Goal: Task Accomplishment & Management: Use online tool/utility

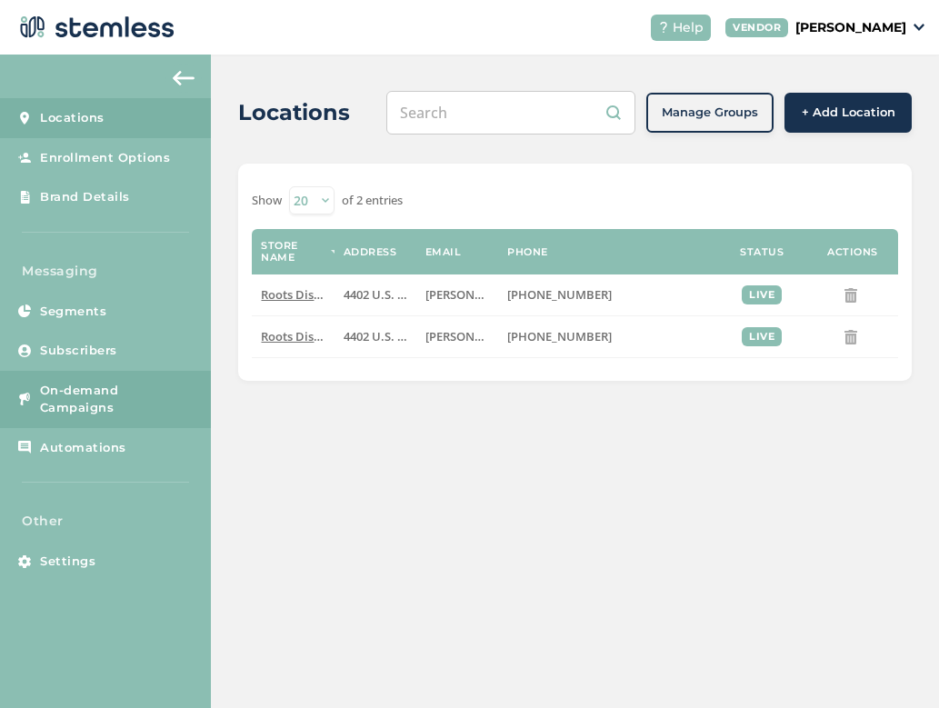
click at [102, 394] on span "On-demand Campaigns" at bounding box center [117, 399] width 154 height 35
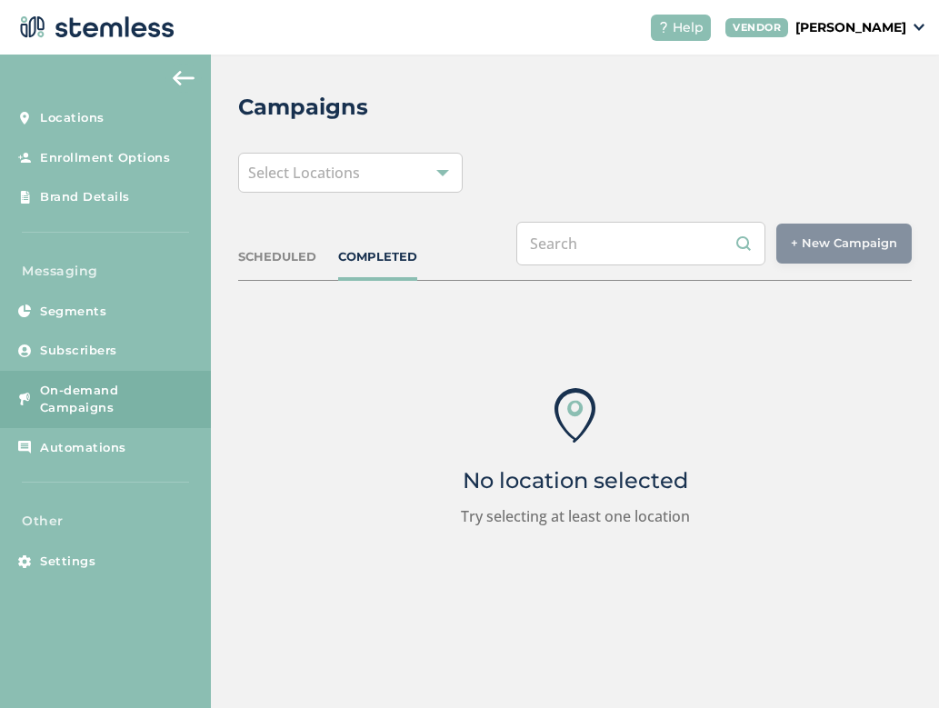
click at [420, 175] on div "Select Locations" at bounding box center [350, 173] width 224 height 40
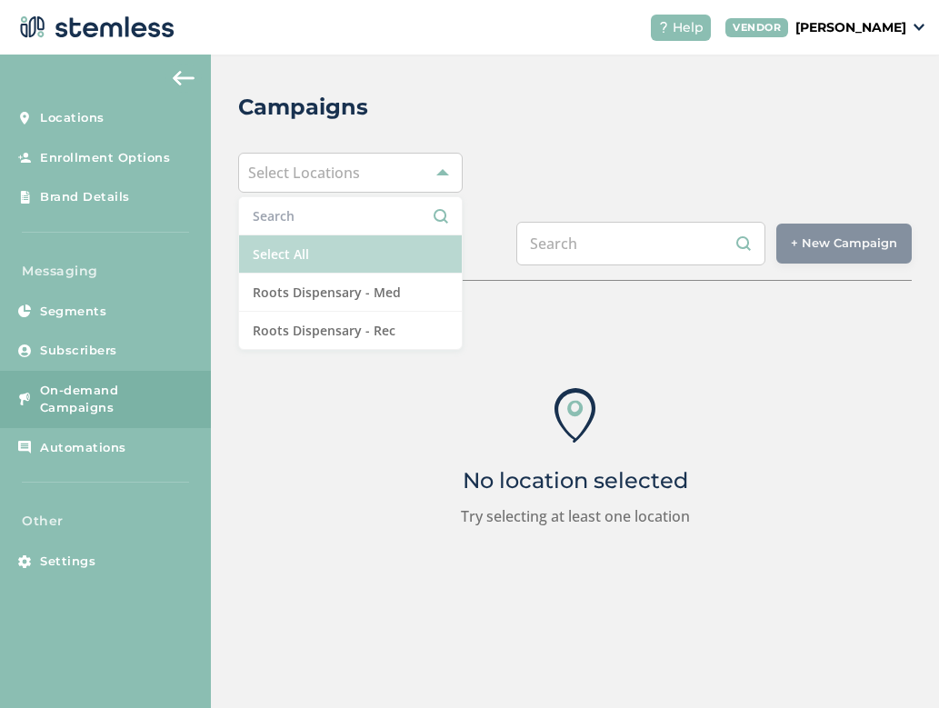
click at [357, 248] on li "Select All" at bounding box center [350, 254] width 223 height 38
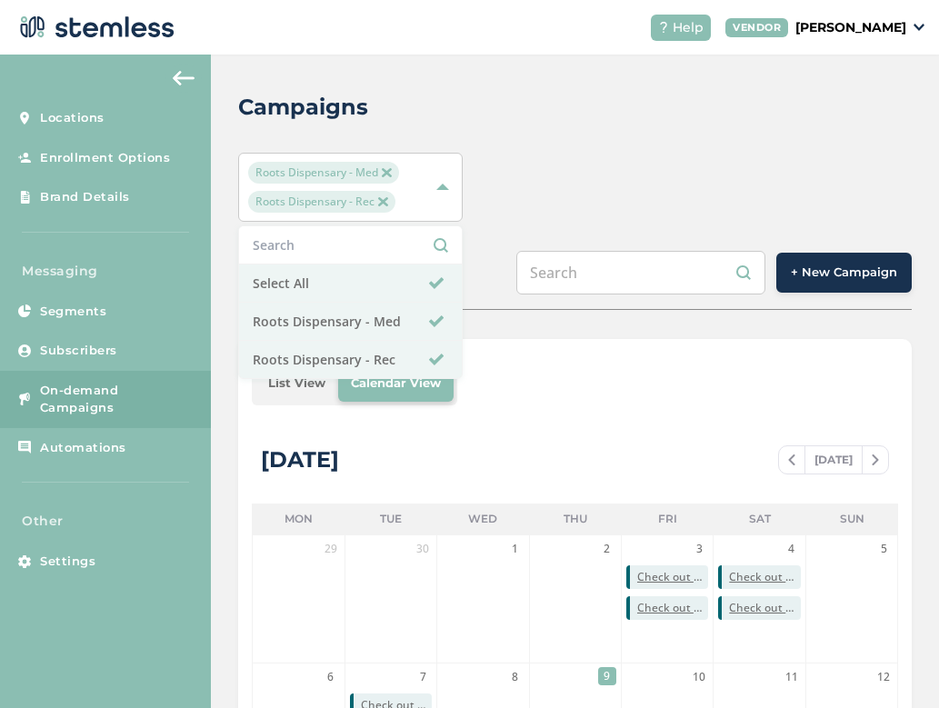
click at [738, 209] on div "Roots Dispensary - Med Roots Dispensary - Rec Select All Roots Dispensary - Med…" at bounding box center [574, 187] width 673 height 69
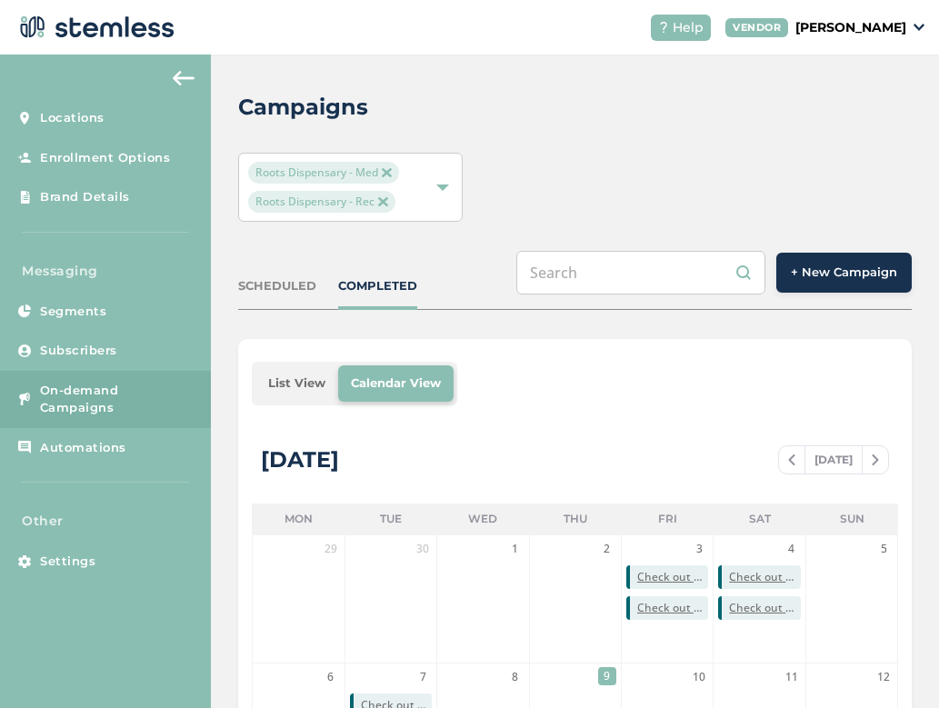
click at [829, 274] on span "+ New Campaign" at bounding box center [844, 273] width 106 height 18
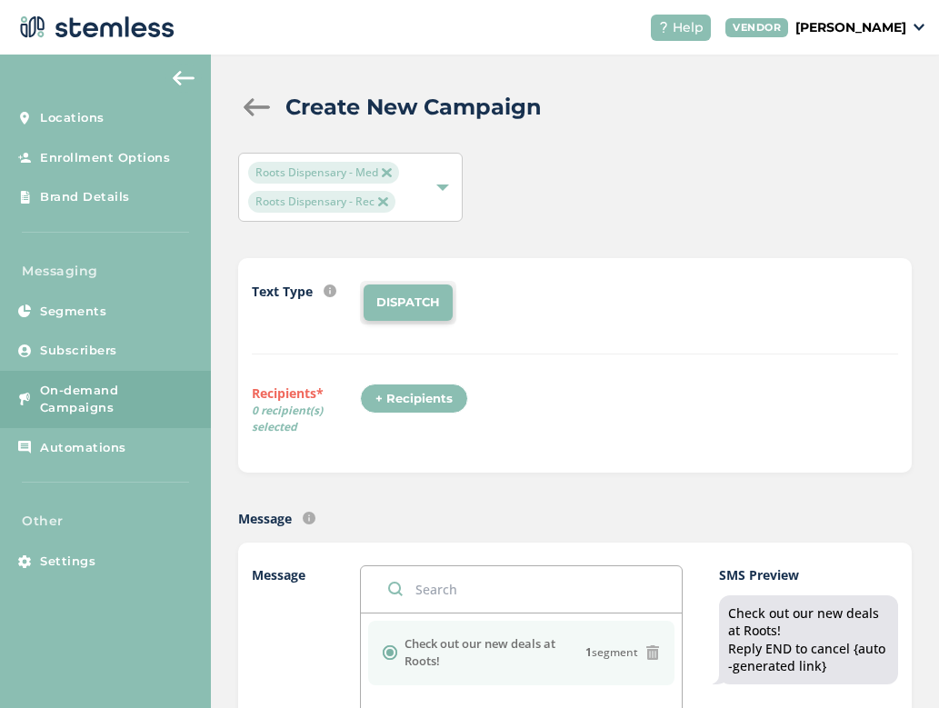
click at [412, 399] on div "+ Recipients" at bounding box center [414, 399] width 108 height 31
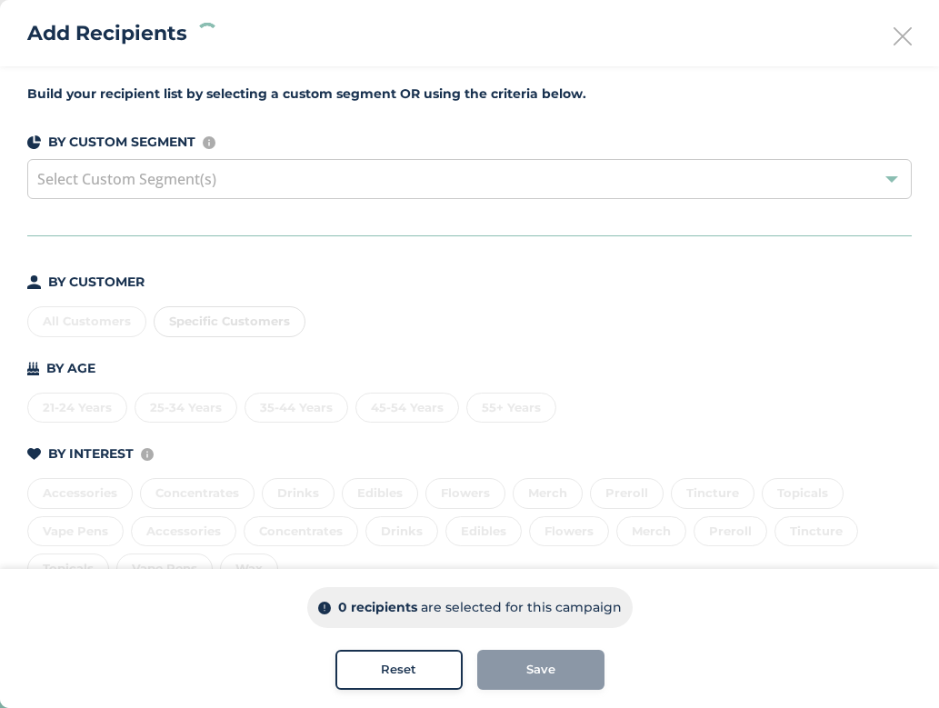
click at [96, 319] on div "All Customers Specific Customers" at bounding box center [469, 318] width 884 height 38
click at [96, 319] on div "All Customers" at bounding box center [86, 321] width 119 height 31
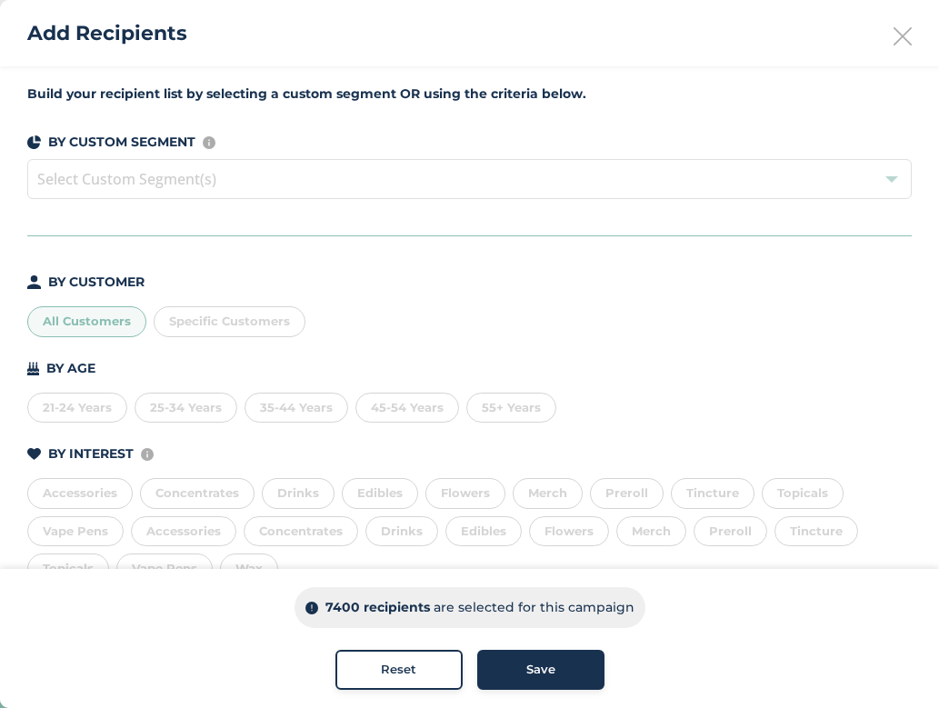
click at [543, 667] on span "Save" at bounding box center [540, 670] width 29 height 18
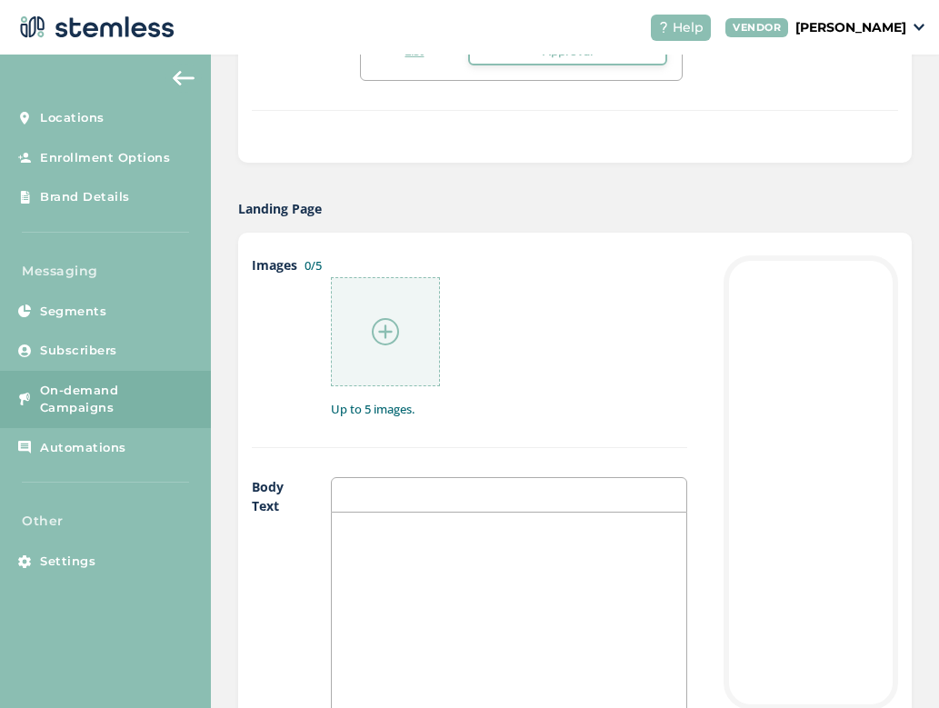
scroll to position [876, 0]
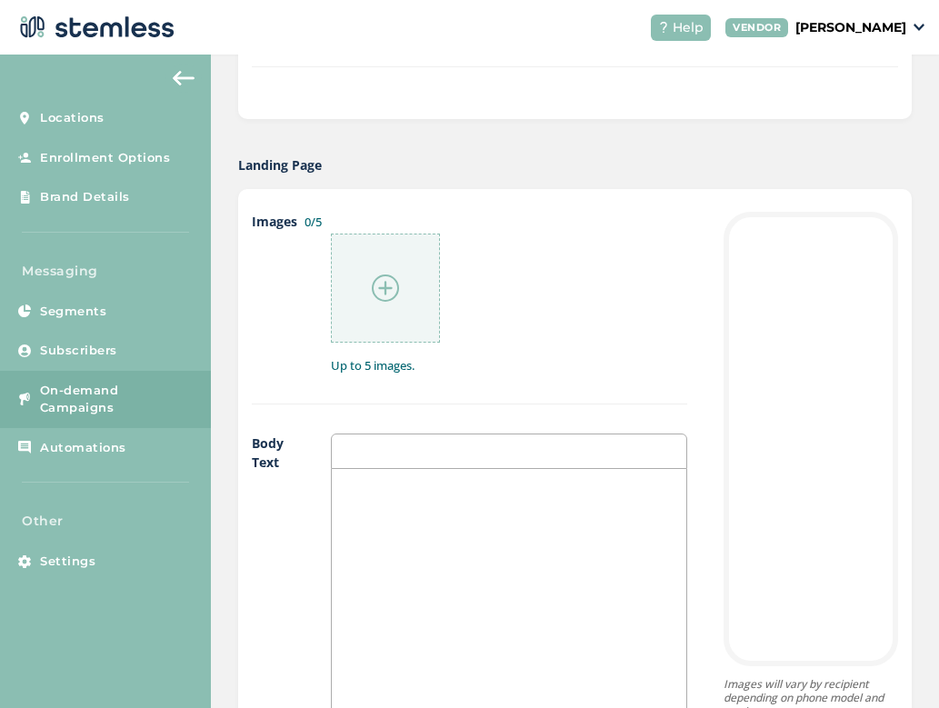
click at [383, 313] on div at bounding box center [385, 288] width 109 height 109
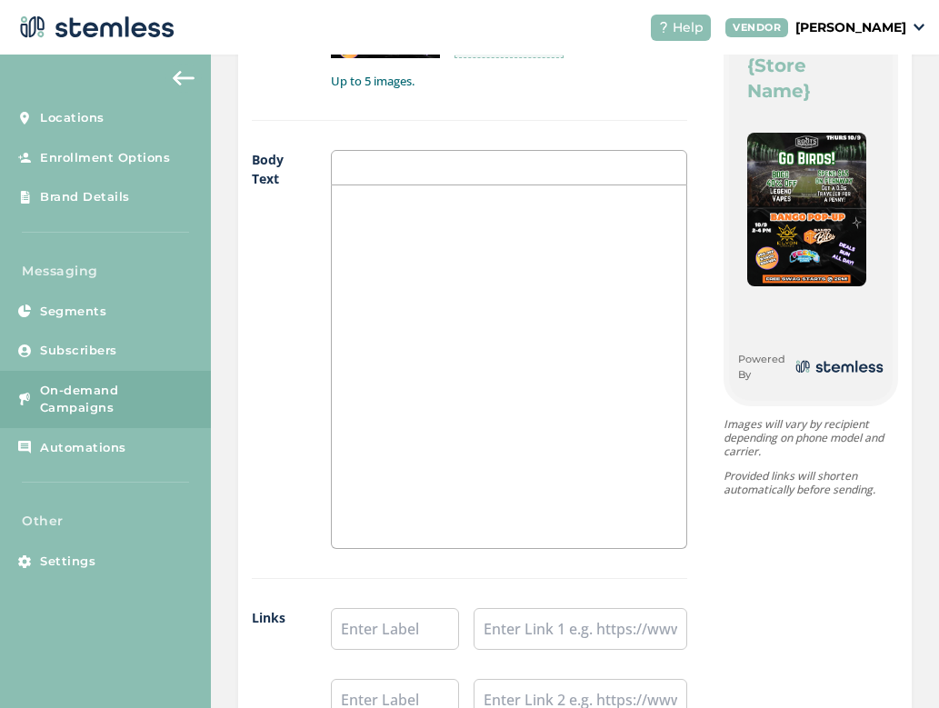
scroll to position [1105, 0]
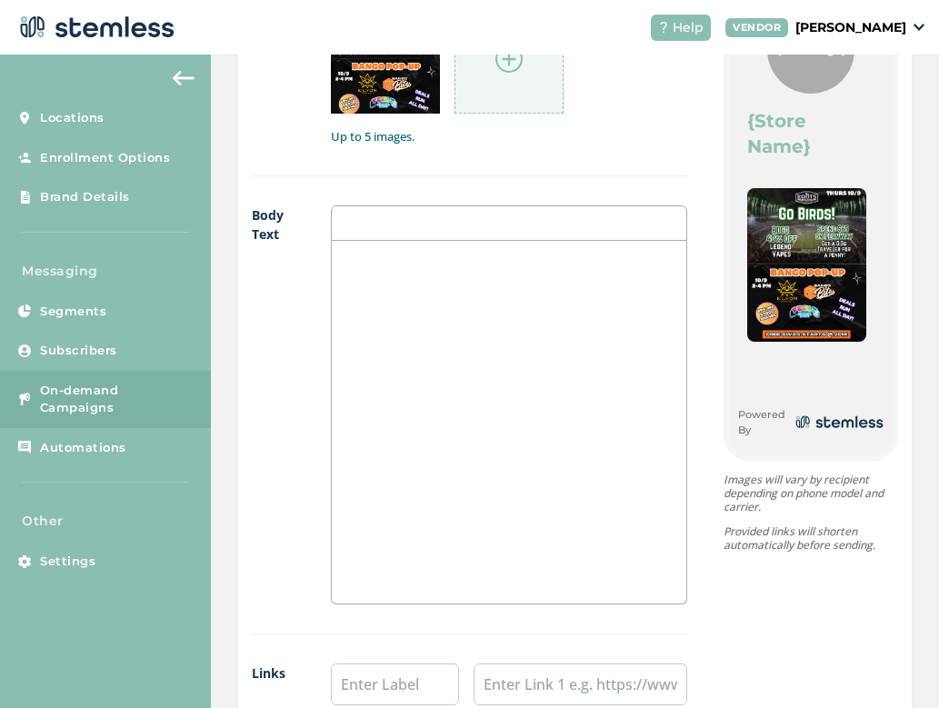
click at [524, 374] on div at bounding box center [509, 422] width 355 height 363
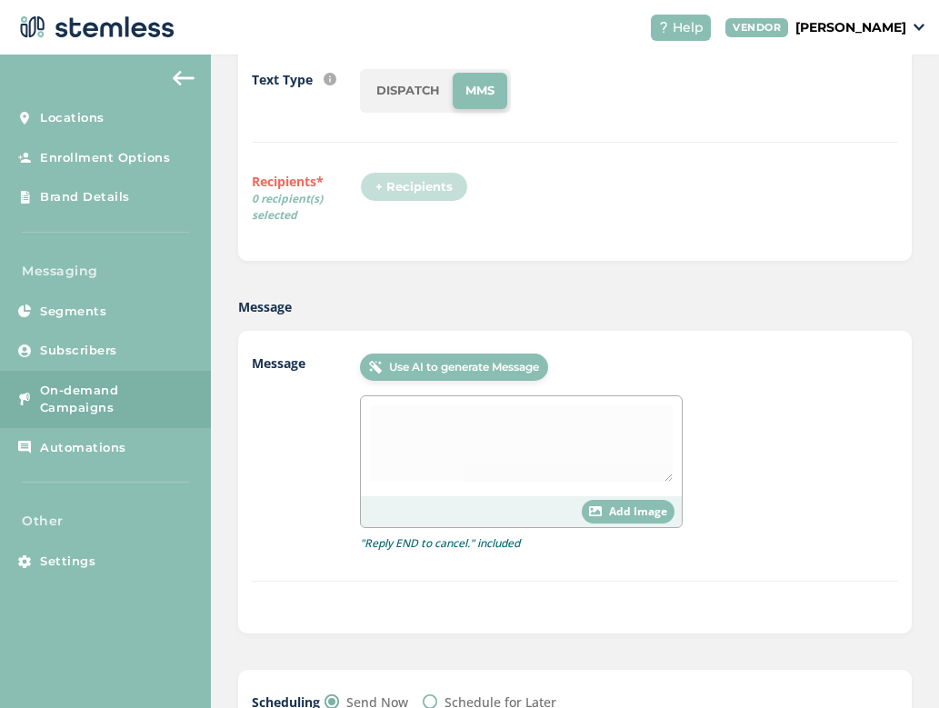
scroll to position [183, 0]
click at [420, 95] on li "DISPATCH" at bounding box center [408, 91] width 89 height 36
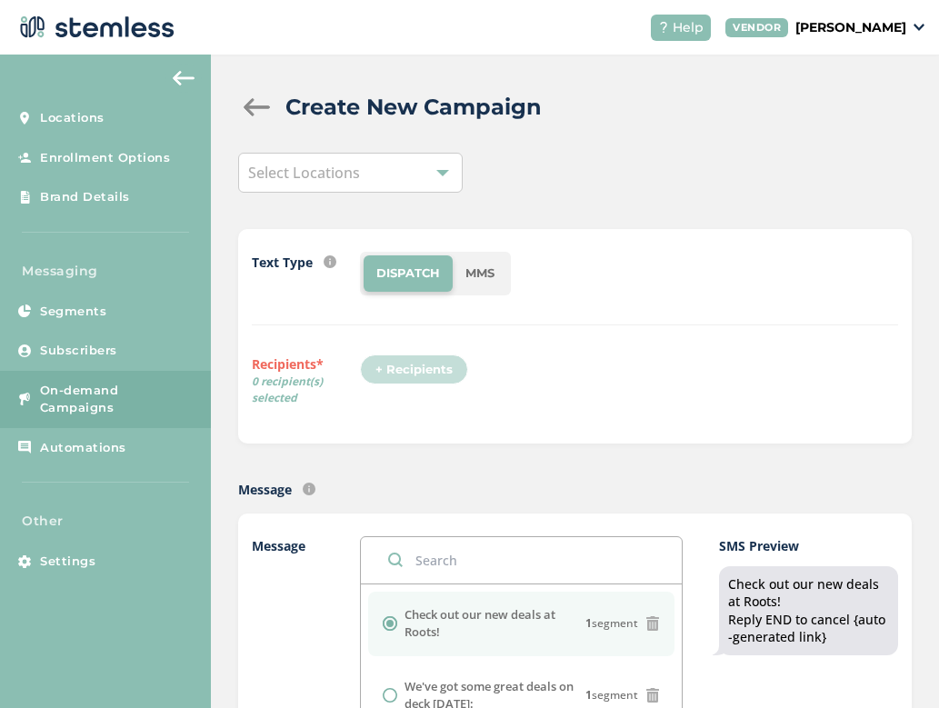
scroll to position [0, 0]
click at [491, 276] on li "MMS" at bounding box center [480, 273] width 55 height 36
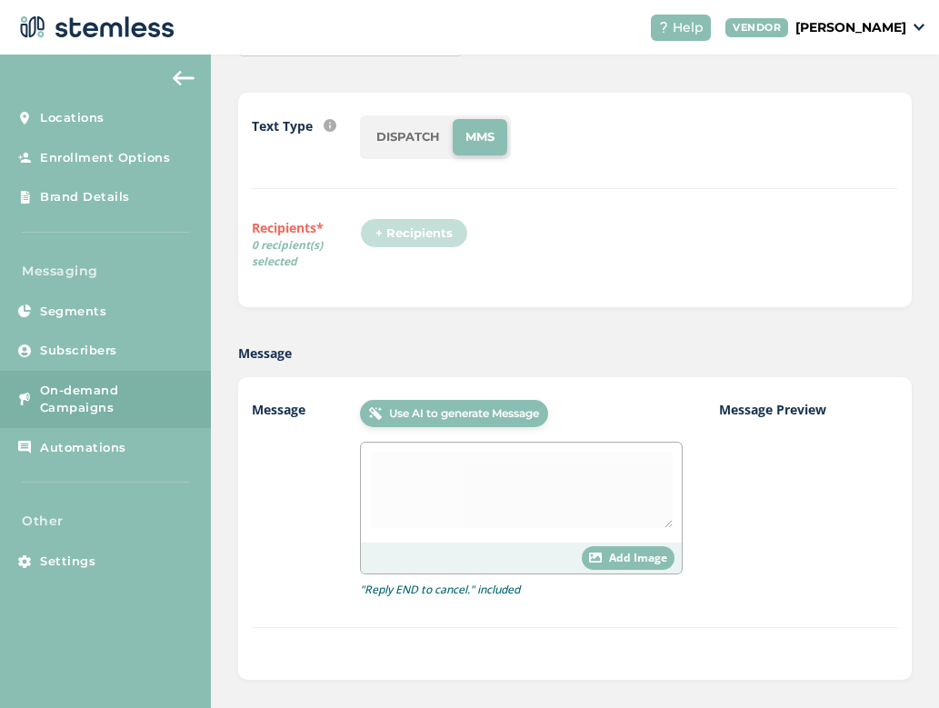
scroll to position [113, 0]
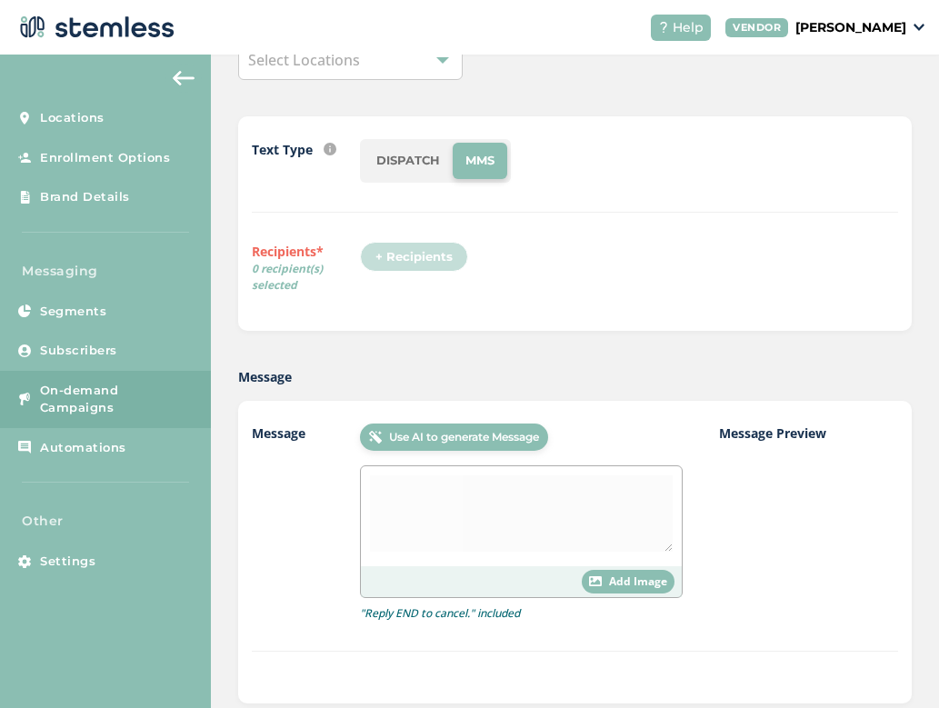
click at [423, 157] on li "DISPATCH" at bounding box center [408, 161] width 89 height 36
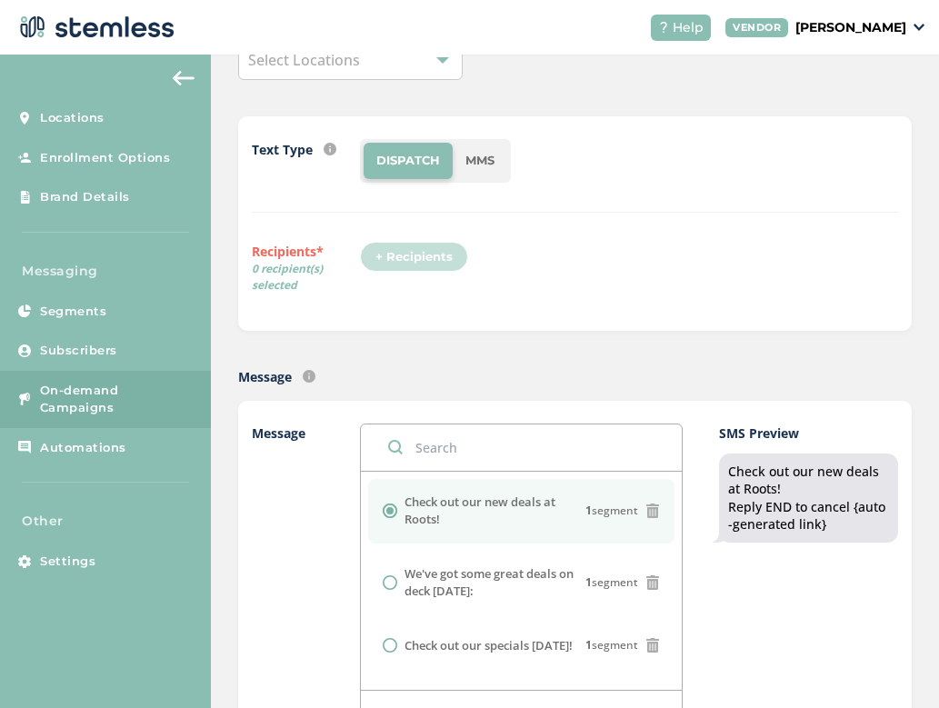
click at [432, 254] on div "+ Recipients" at bounding box center [419, 263] width 119 height 42
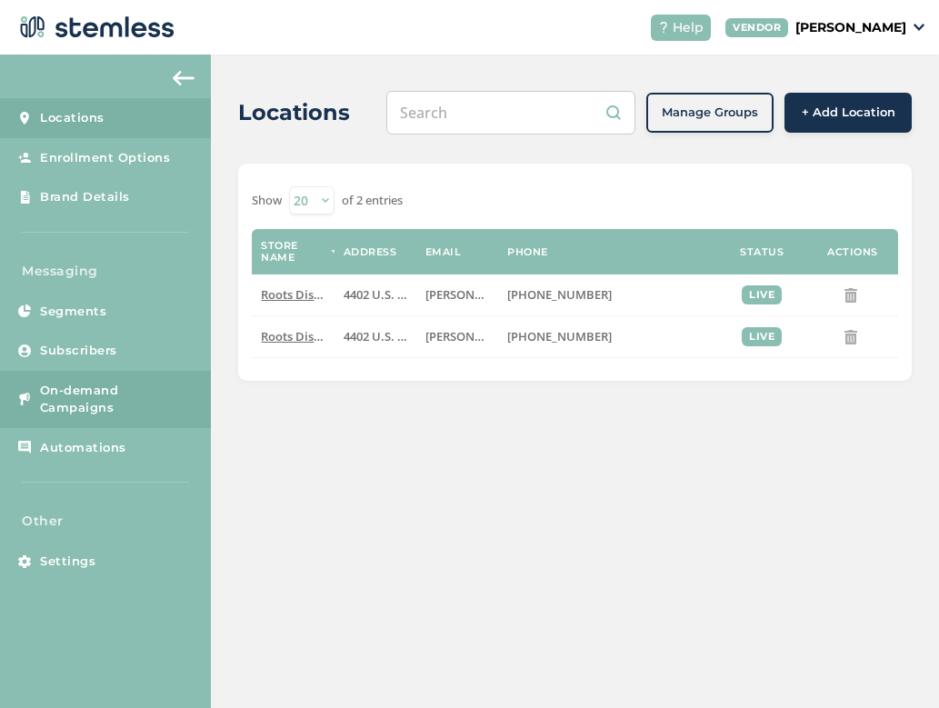
click at [75, 404] on span "On-demand Campaigns" at bounding box center [117, 399] width 154 height 35
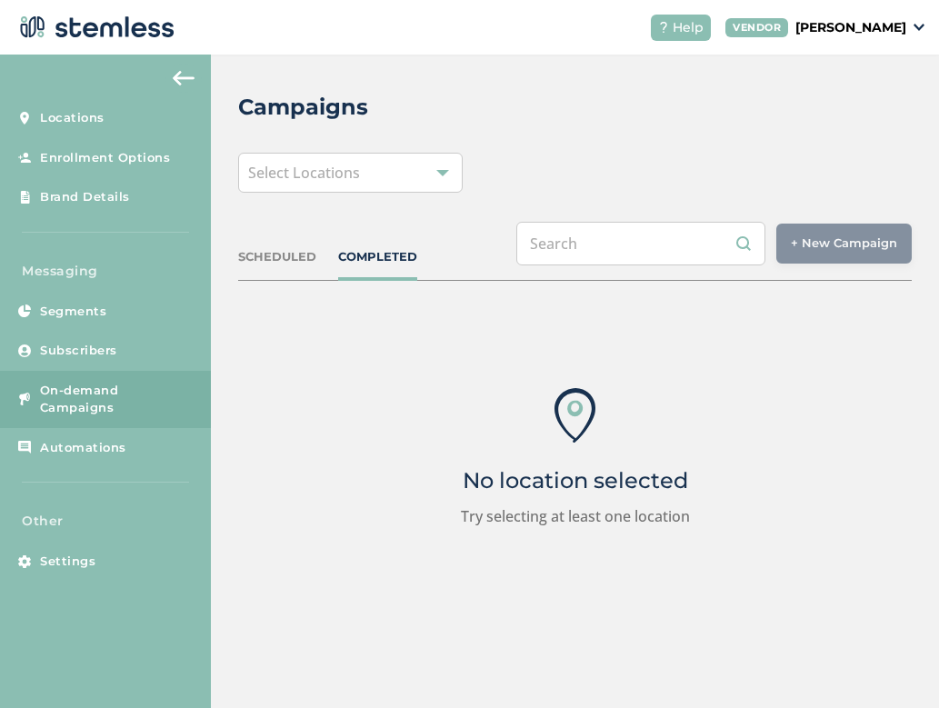
click at [413, 165] on div "Select Locations" at bounding box center [350, 173] width 224 height 40
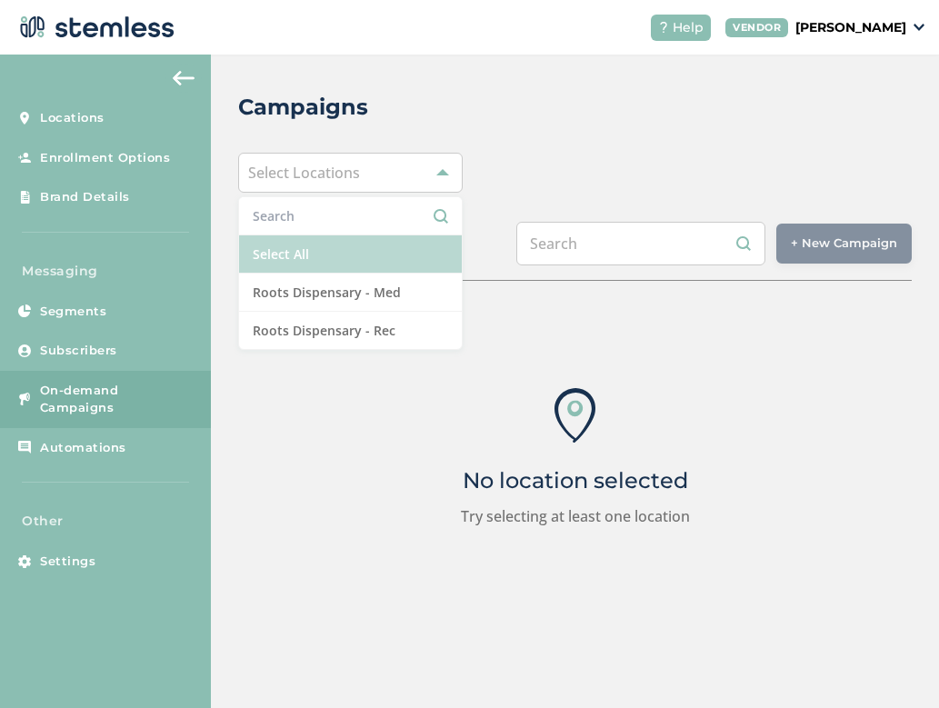
click at [299, 253] on li "Select All" at bounding box center [350, 254] width 223 height 38
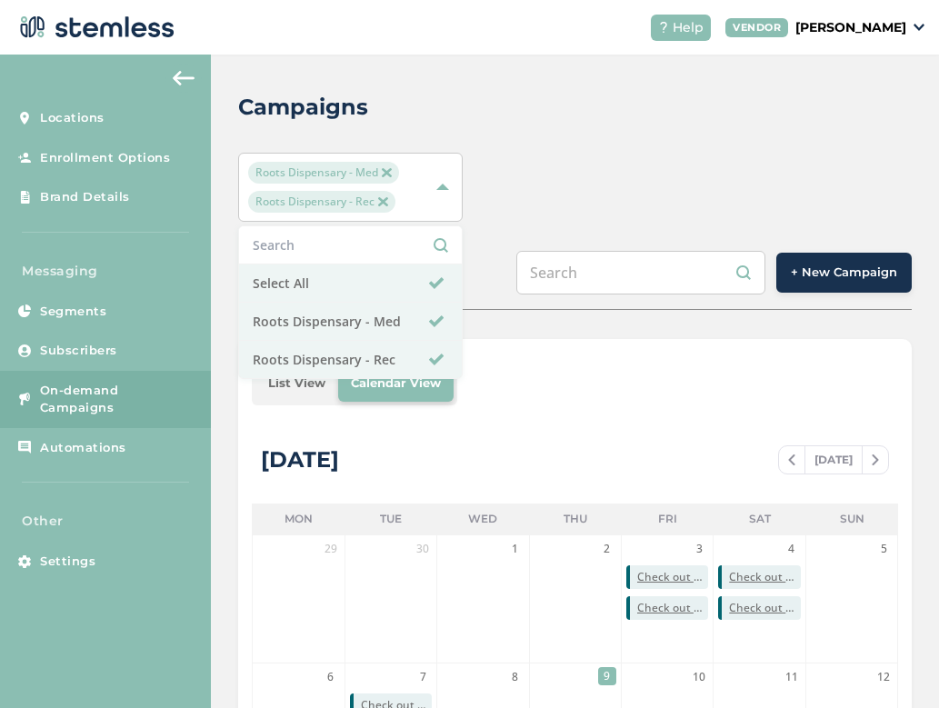
click at [836, 263] on button "+ New Campaign" at bounding box center [843, 273] width 135 height 40
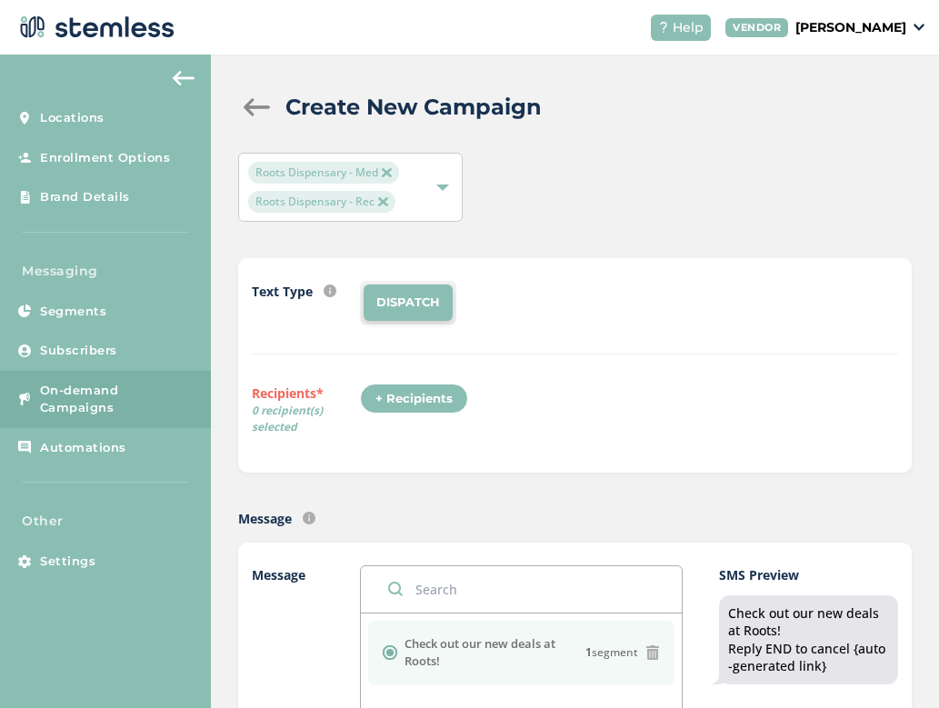
click at [410, 390] on div "+ Recipients" at bounding box center [414, 399] width 108 height 31
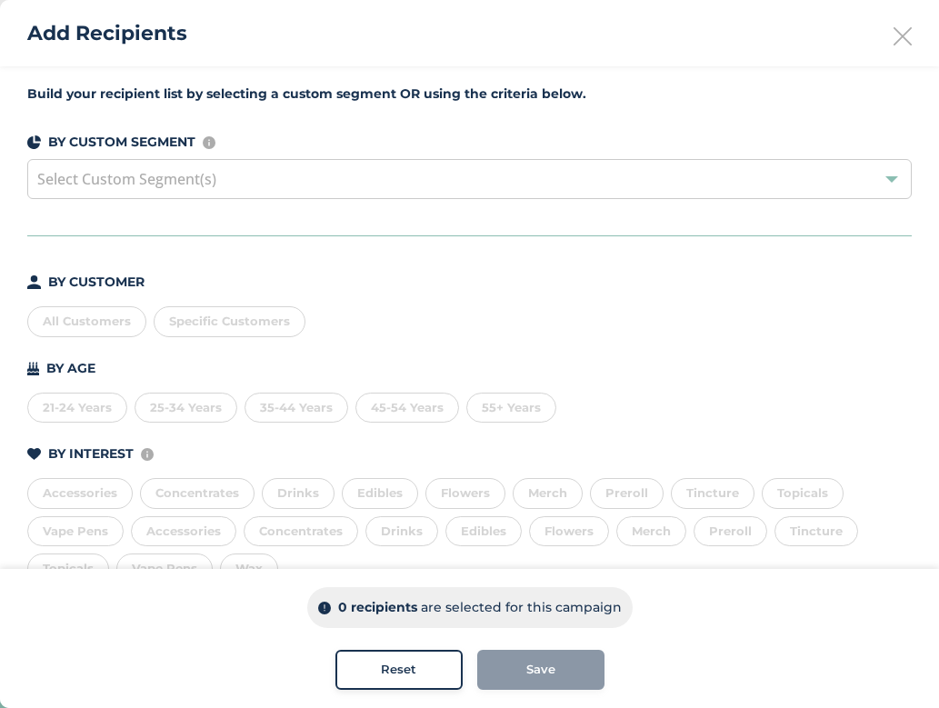
click at [78, 318] on div "All Customers" at bounding box center [86, 321] width 119 height 31
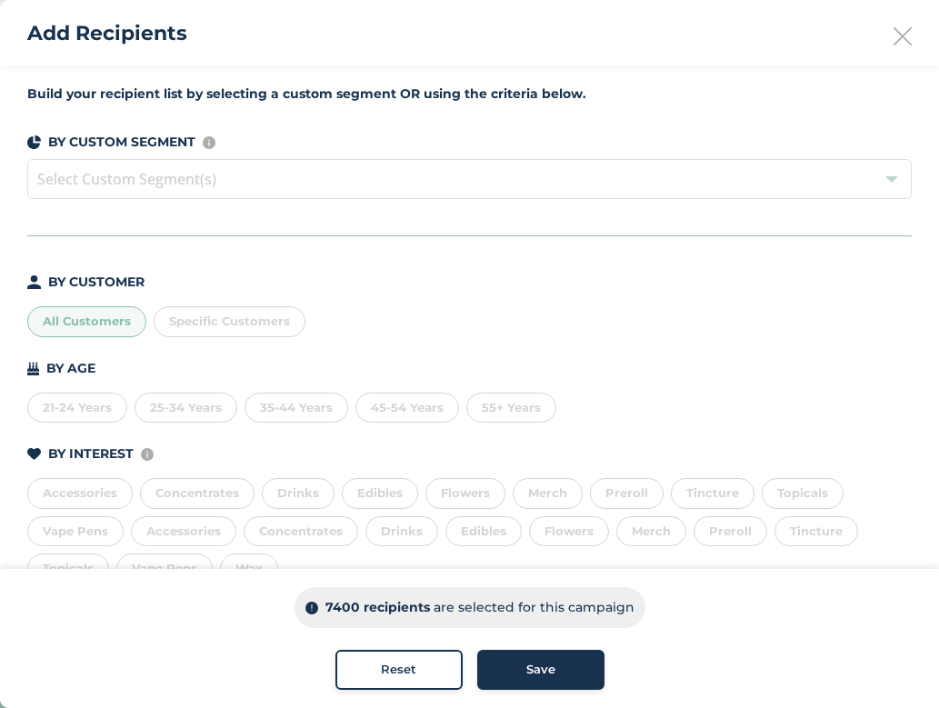
click at [521, 663] on div "Save" at bounding box center [541, 670] width 98 height 18
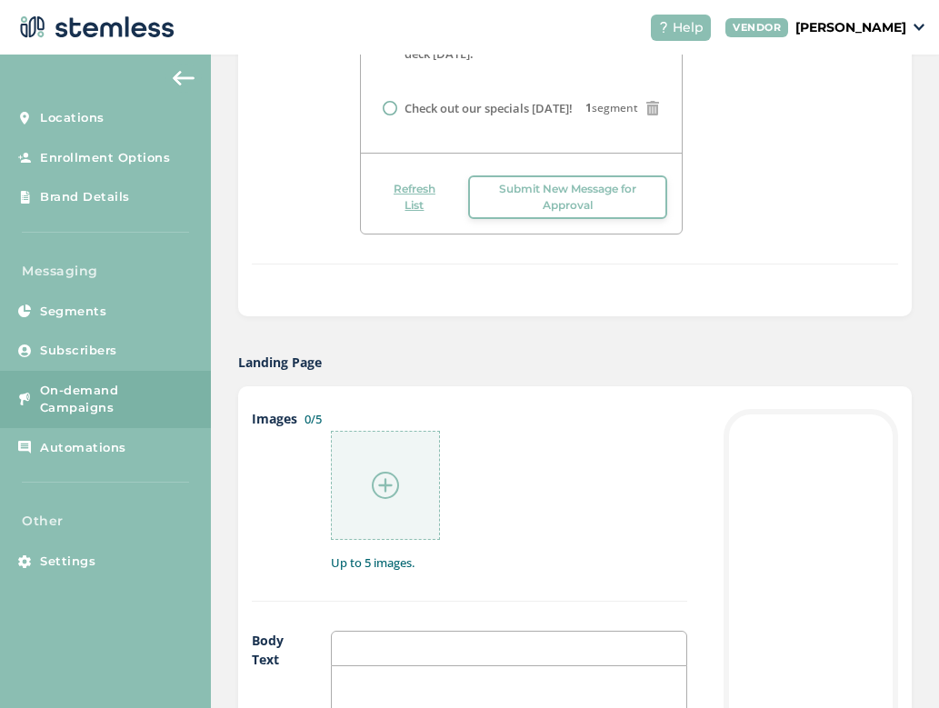
scroll to position [737, 0]
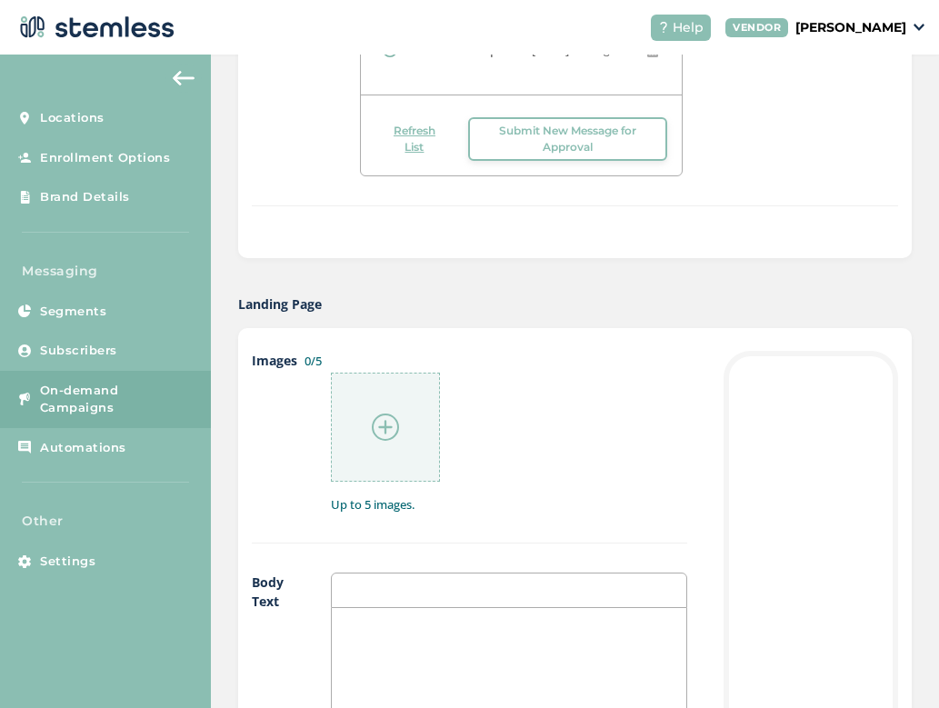
click at [397, 428] on img at bounding box center [385, 427] width 27 height 27
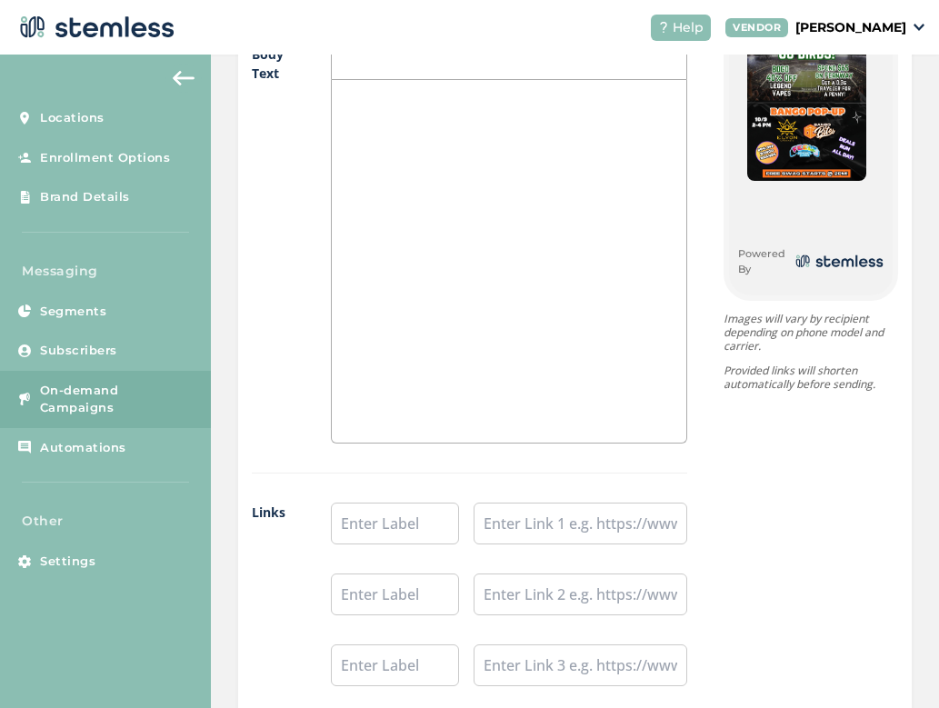
scroll to position [1182, 0]
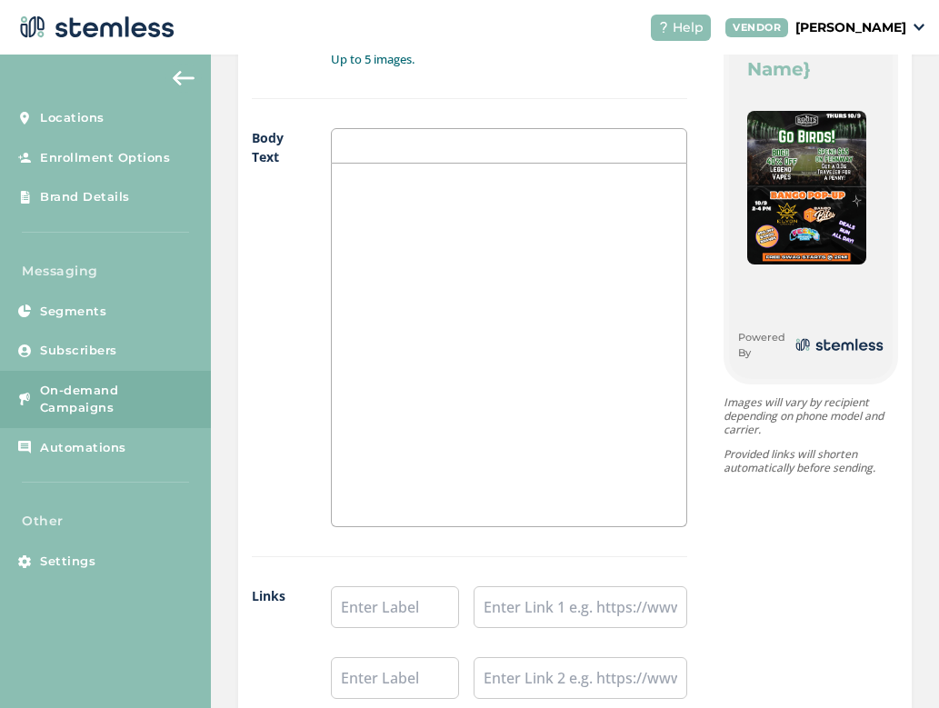
click at [530, 351] on div at bounding box center [509, 345] width 355 height 363
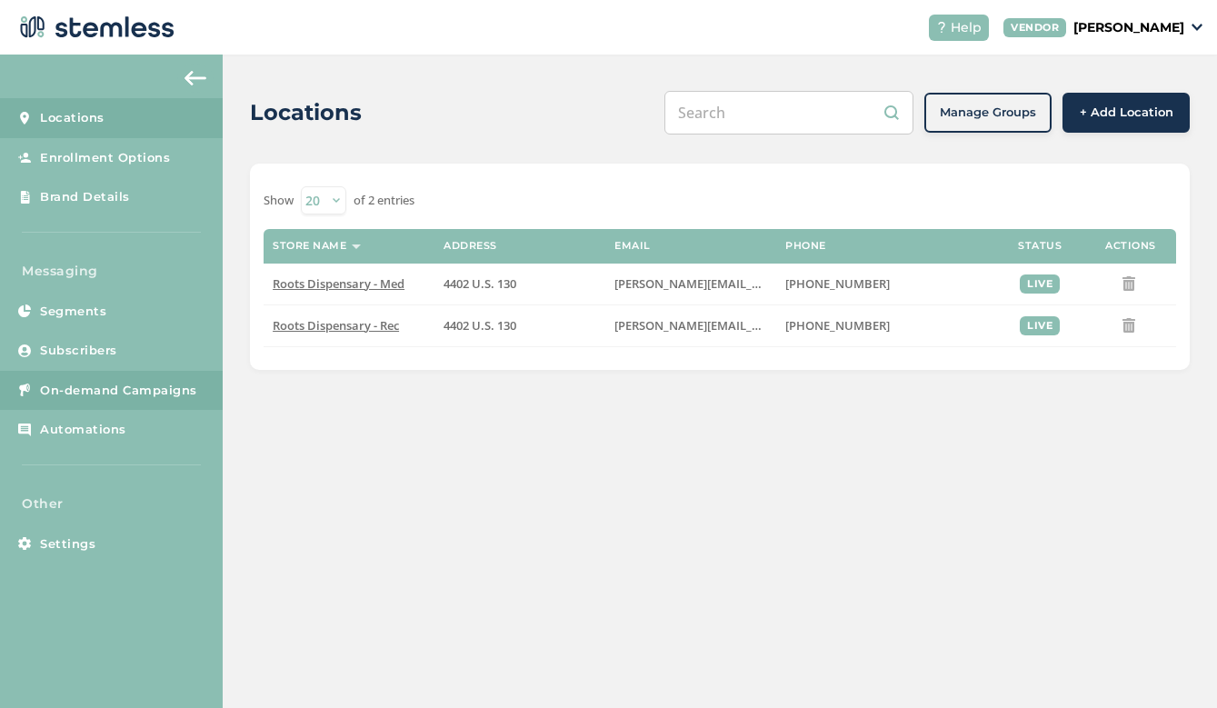
click at [112, 383] on span "On-demand Campaigns" at bounding box center [118, 391] width 157 height 18
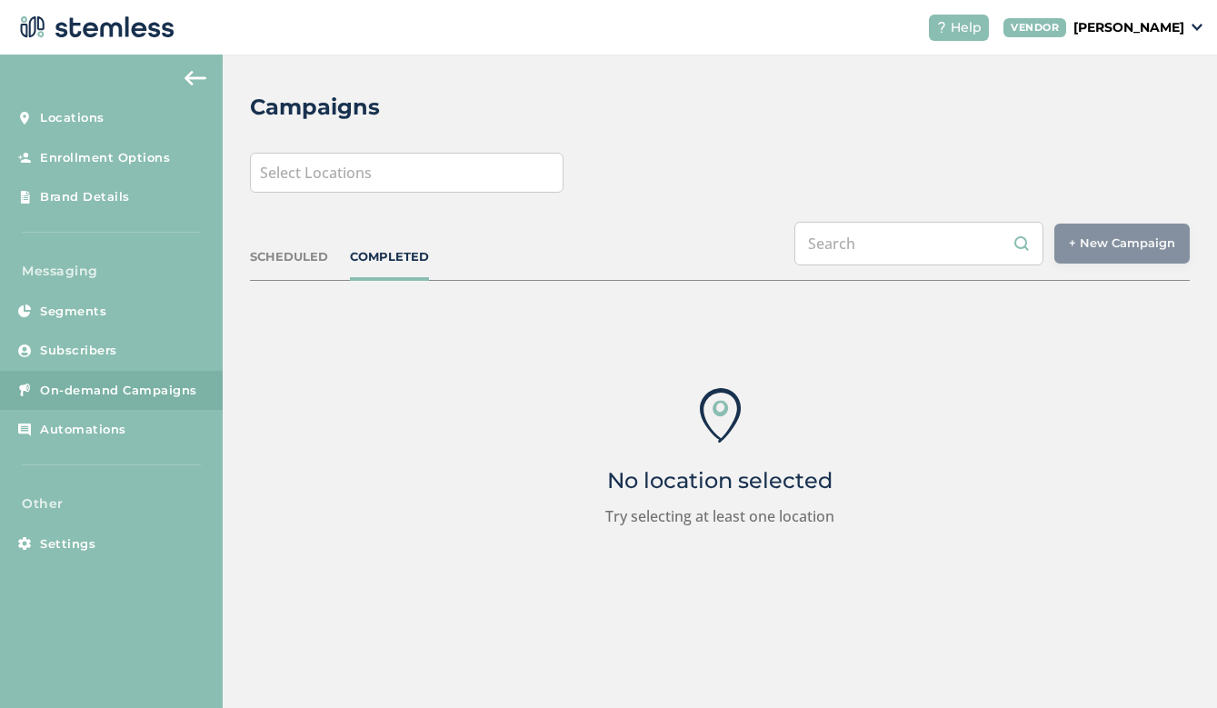
click at [424, 176] on div "Select Locations" at bounding box center [407, 173] width 314 height 40
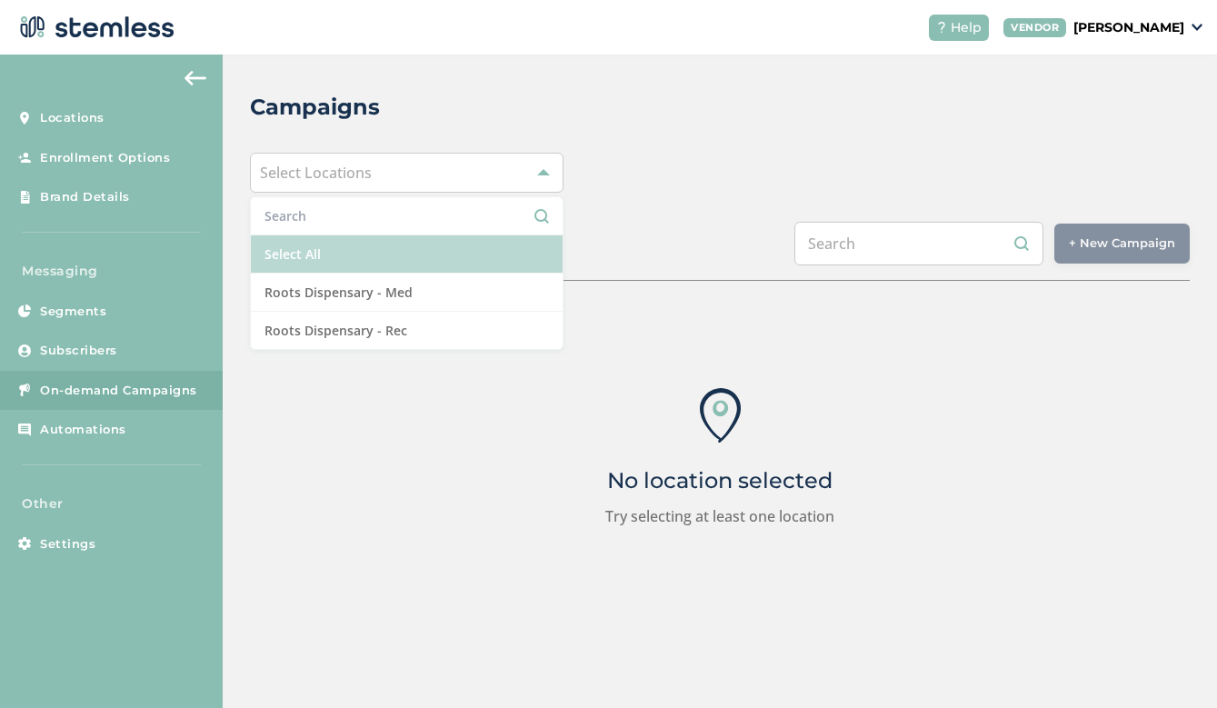
click at [348, 262] on li "Select All" at bounding box center [407, 254] width 312 height 38
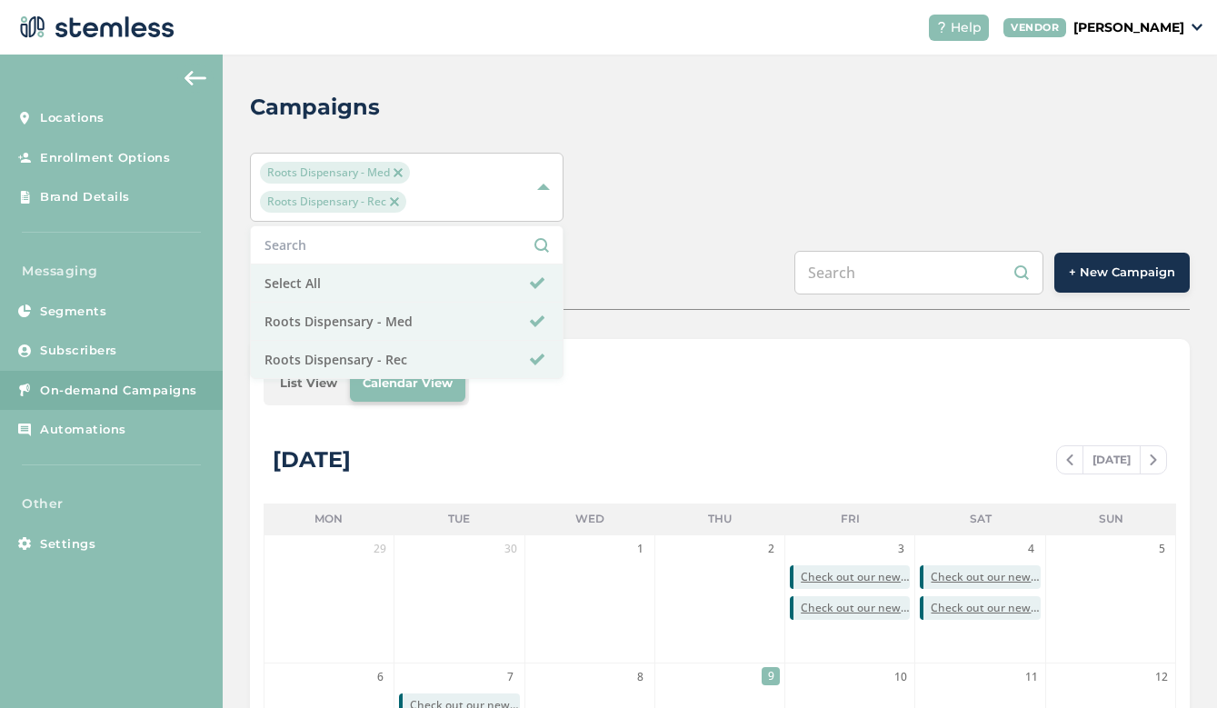
click at [1130, 260] on button "+ New Campaign" at bounding box center [1121, 273] width 135 height 40
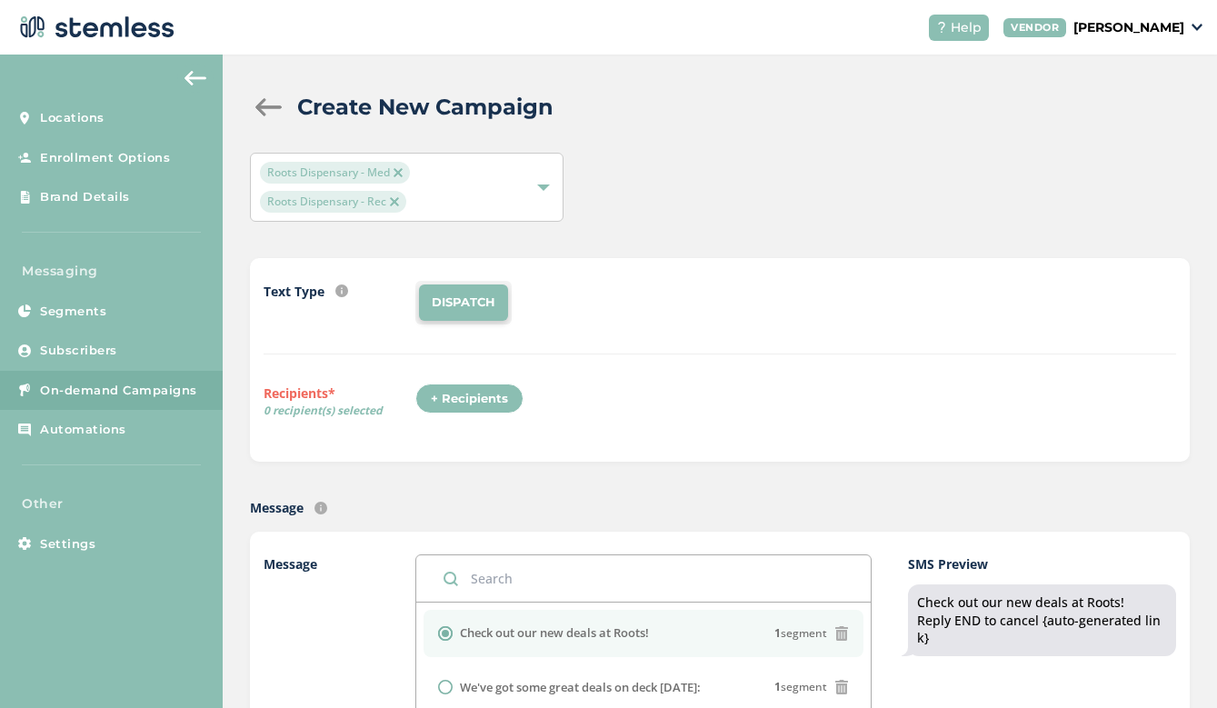
click at [479, 390] on div "+ Recipients" at bounding box center [469, 399] width 108 height 31
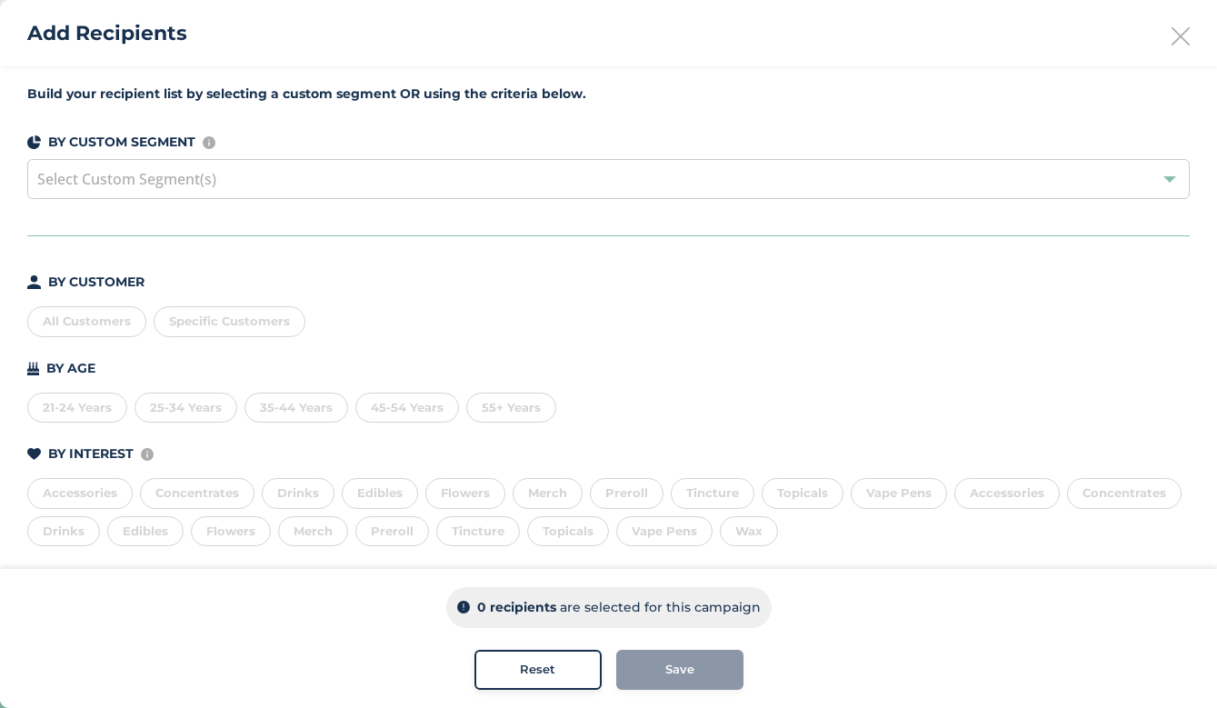
click at [102, 315] on div "All Customers" at bounding box center [86, 321] width 119 height 31
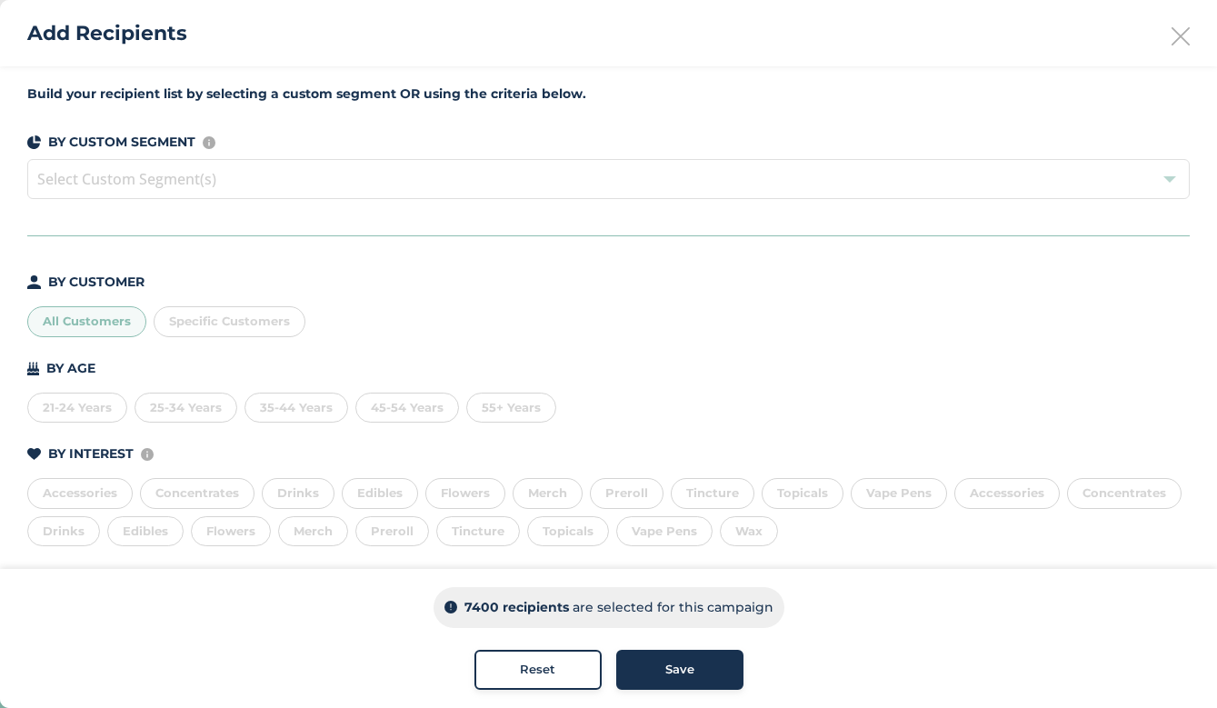
click at [674, 662] on span "Save" at bounding box center [679, 670] width 29 height 18
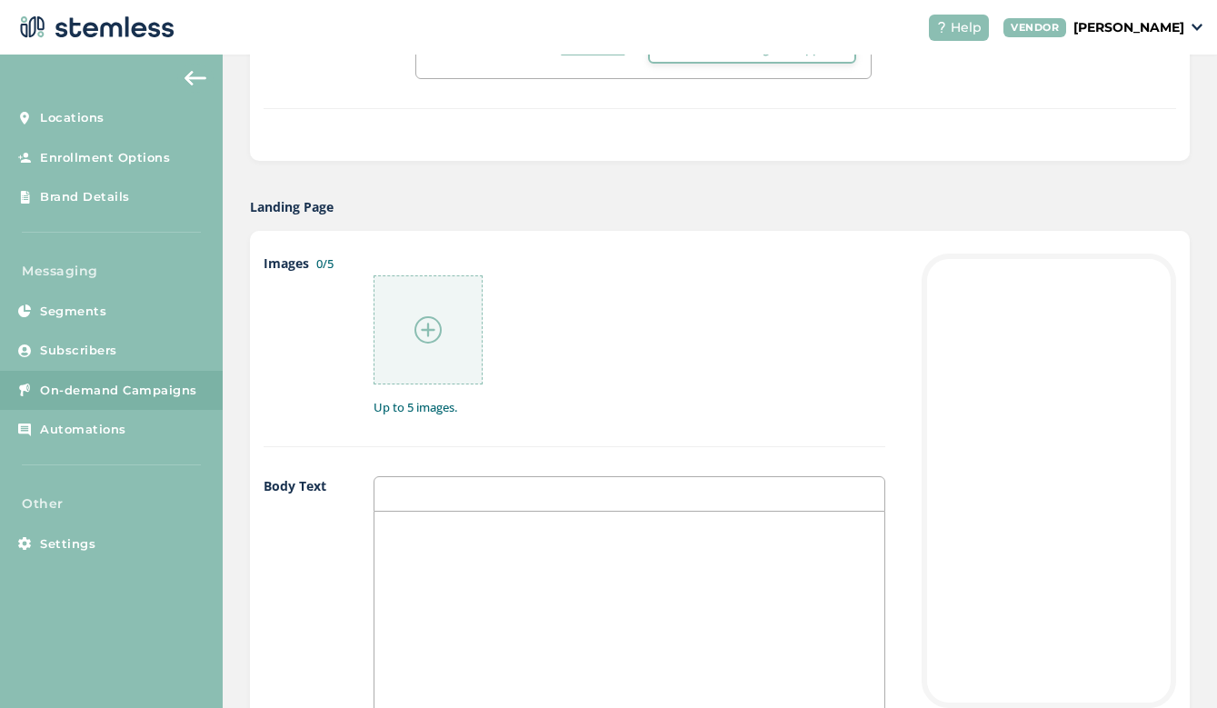
scroll to position [860, 0]
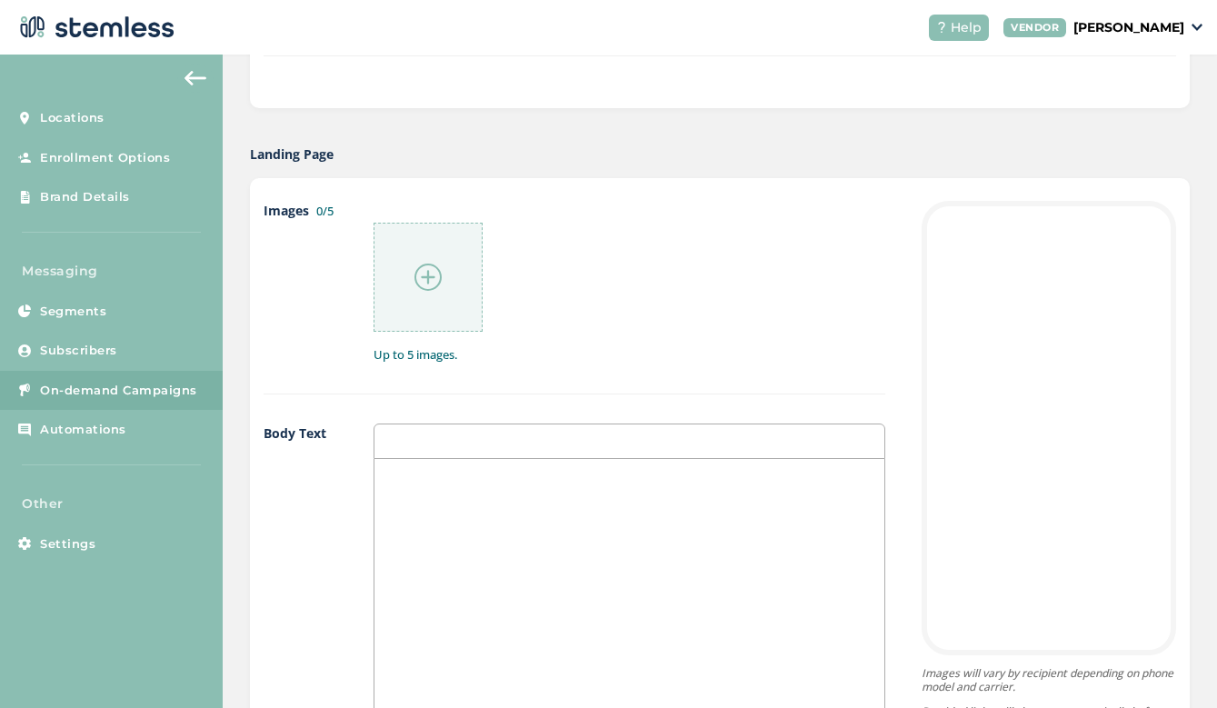
click at [440, 288] on img at bounding box center [427, 277] width 27 height 27
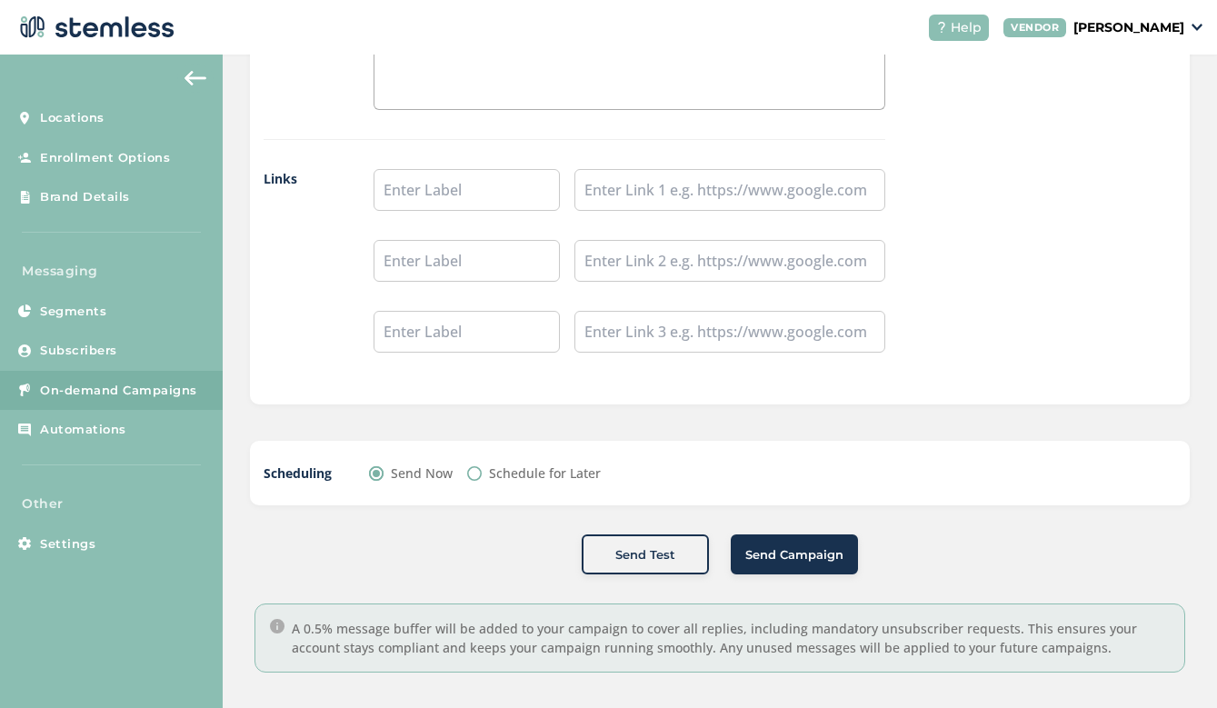
scroll to position [1571, 0]
click at [513, 195] on input "text" at bounding box center [467, 191] width 186 height 42
type input "Shop Rec"
click at [717, 204] on input "text" at bounding box center [729, 191] width 311 height 42
paste input "[URL][DOMAIN_NAME]"
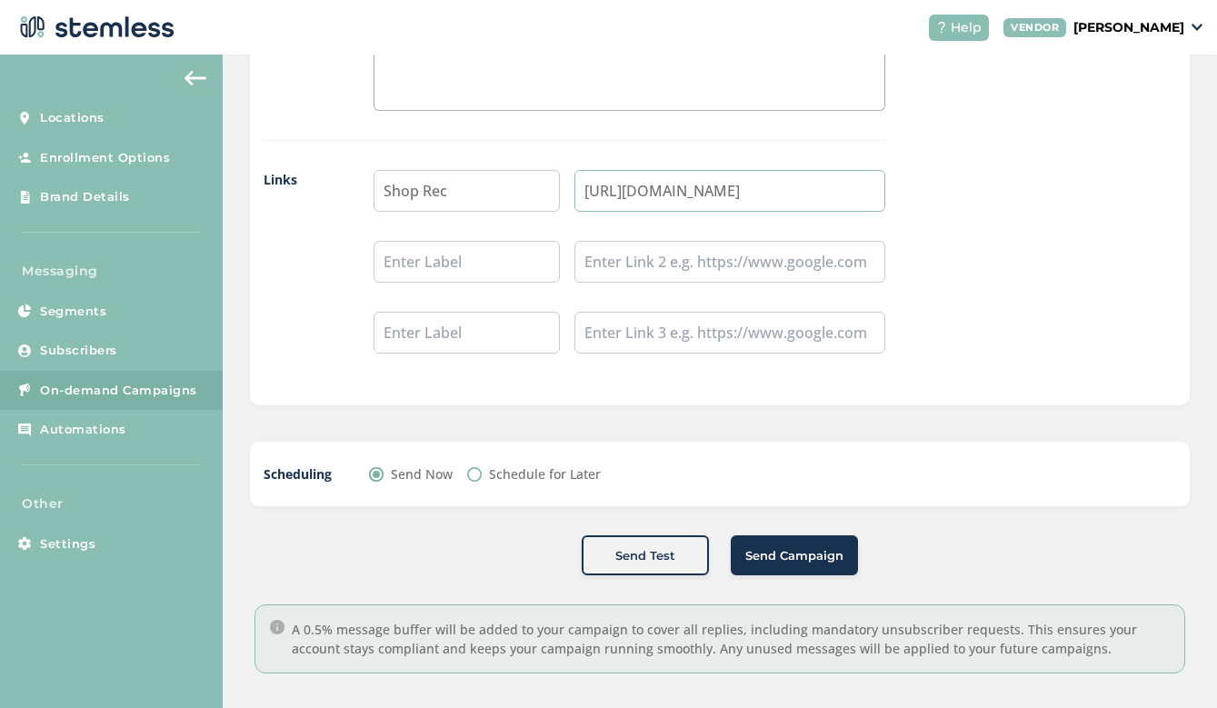
type input "[URL][DOMAIN_NAME]"
click at [620, 264] on input "text" at bounding box center [729, 262] width 311 height 42
paste input "[URL][DOMAIN_NAME]"
type input "[URL][DOMAIN_NAME]"
click at [394, 265] on input "text" at bounding box center [467, 262] width 186 height 42
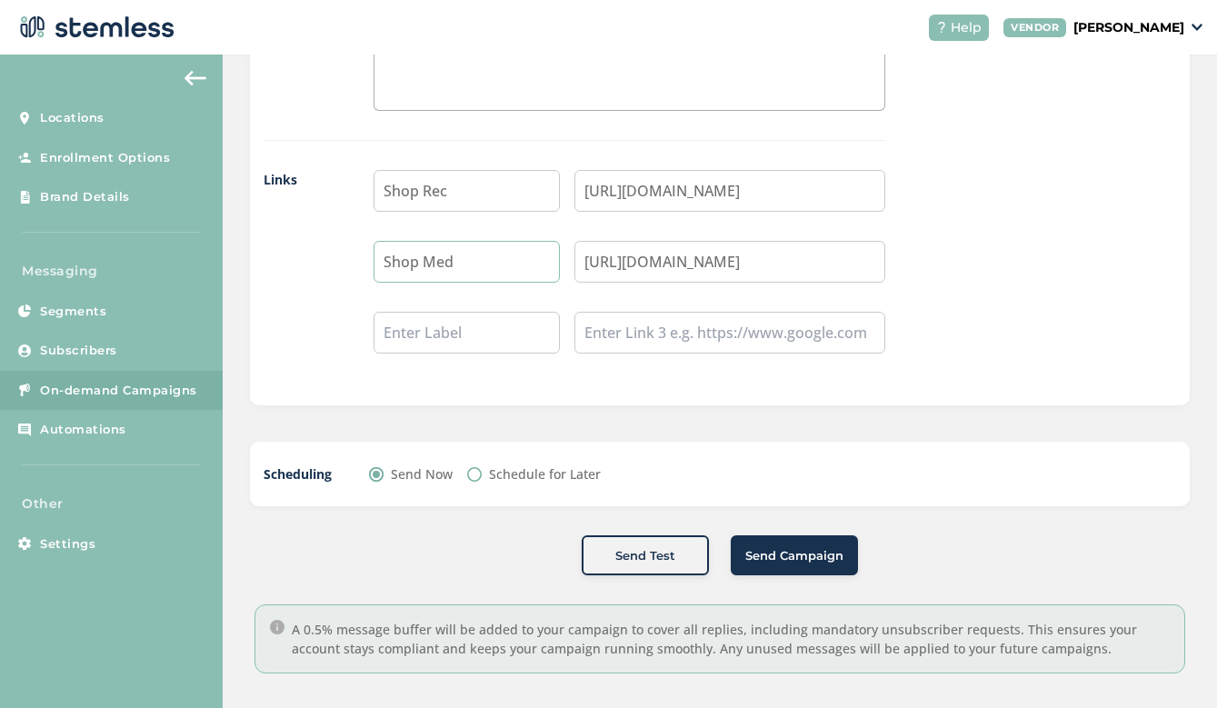
type input "Shop Med"
click at [475, 475] on input "Schedule for Later" at bounding box center [474, 474] width 15 height 15
radio input "true"
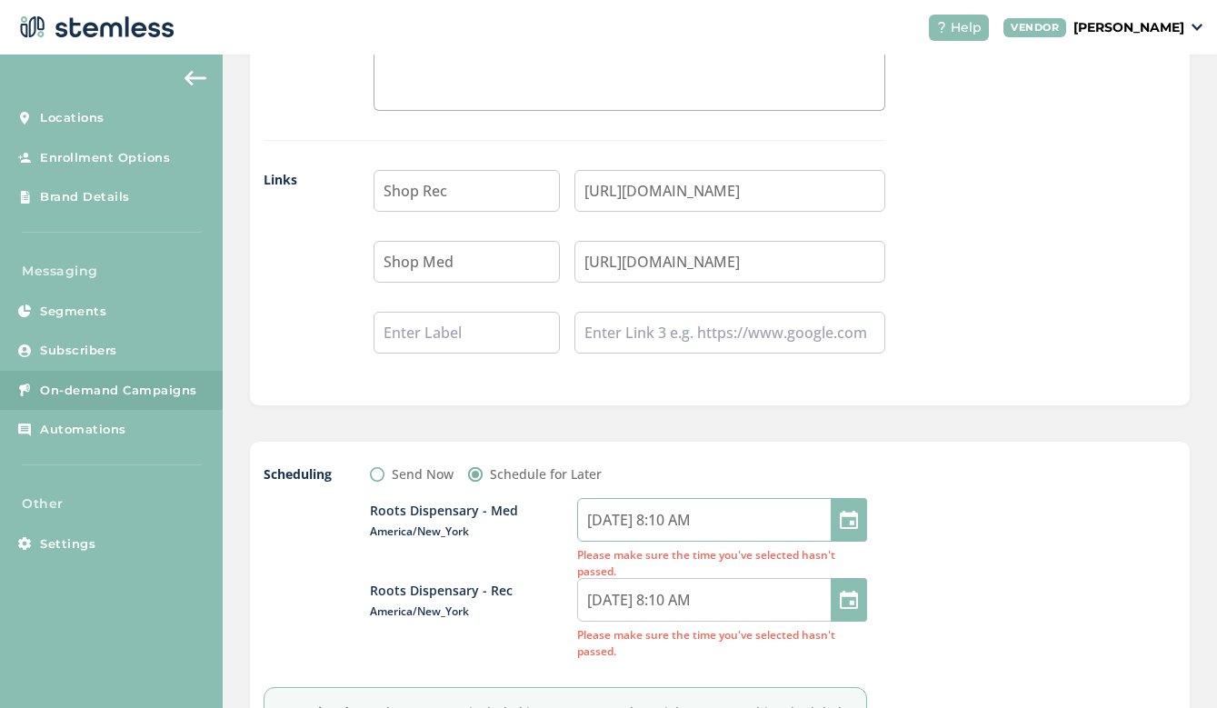
click at [696, 515] on input "[DATE] 8:10 AM" at bounding box center [722, 520] width 290 height 44
select select "8"
select select "10"
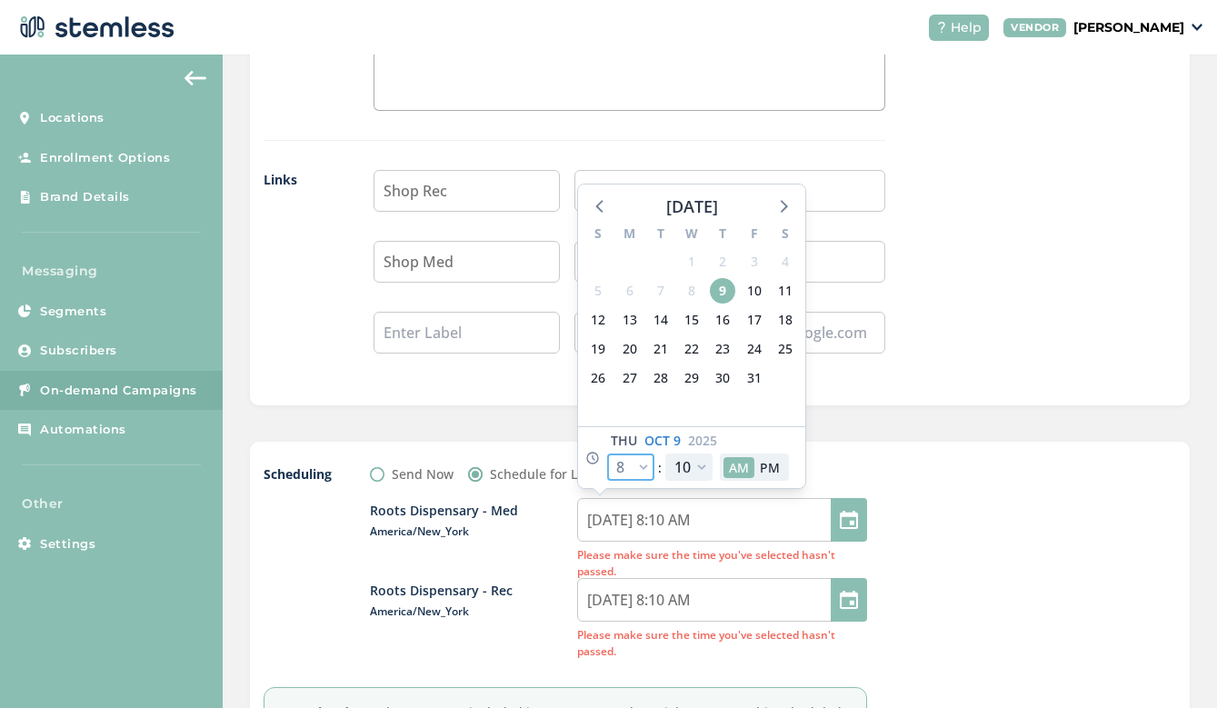
select select "9"
type input "[DATE] 9:10 AM"
select select "9"
select select "30"
type input "[DATE] 9:30 AM"
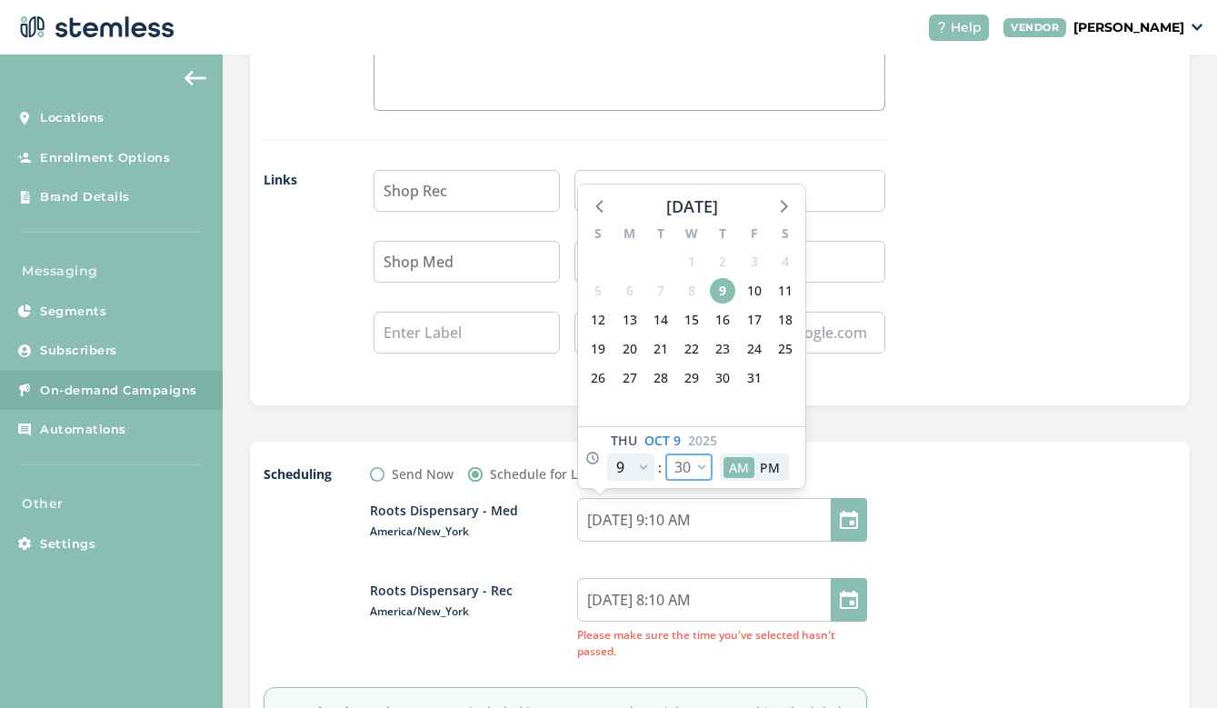
select select "30"
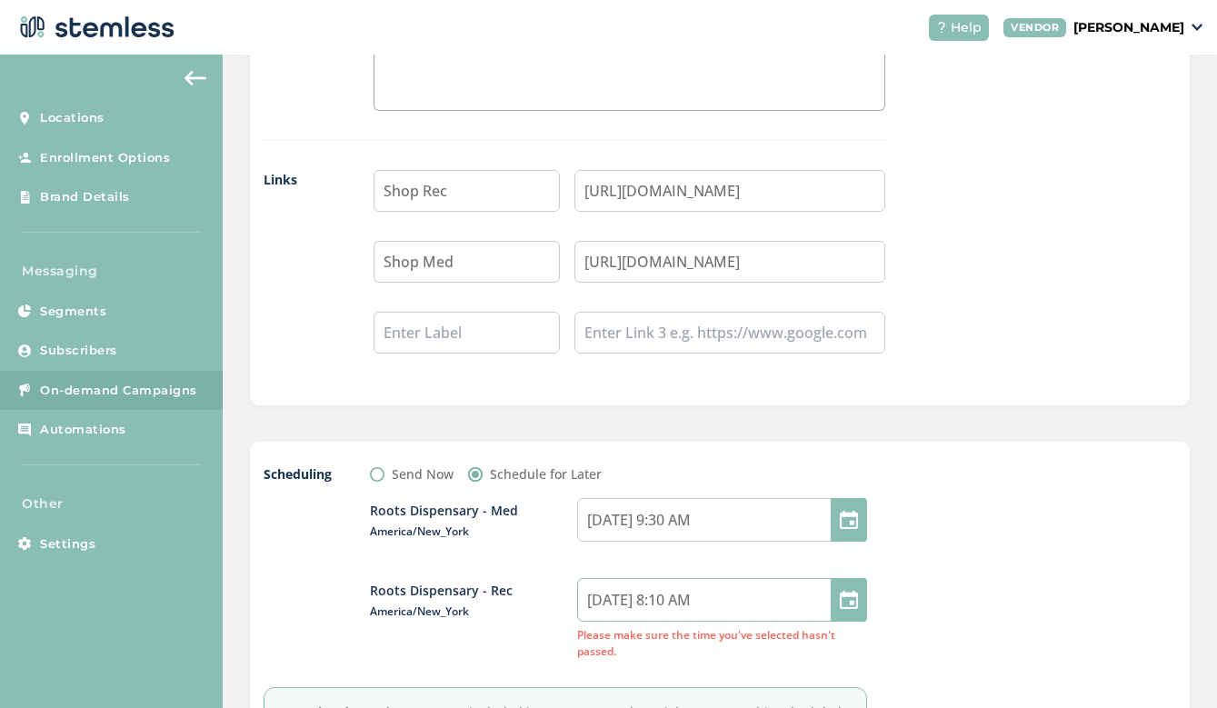
click at [641, 603] on input "[DATE] 8:10 AM" at bounding box center [722, 600] width 290 height 44
select select "8"
select select "10"
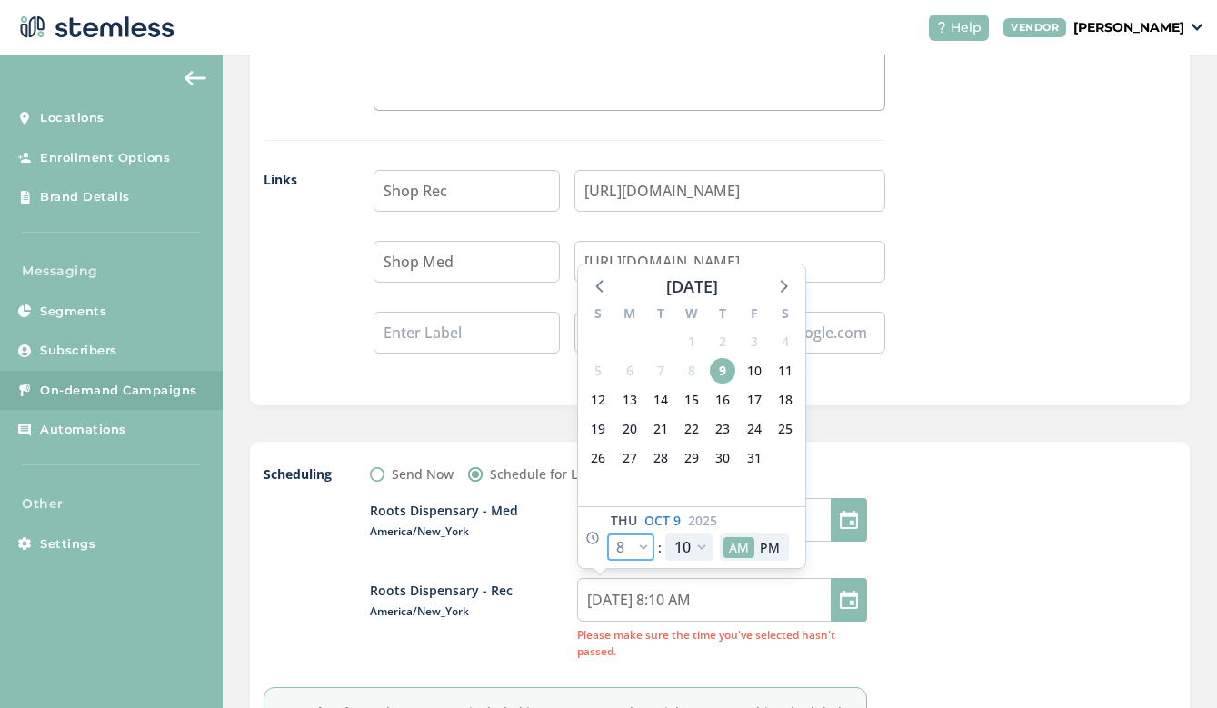
select select "9"
type input "[DATE] 9:10 AM"
select select "9"
select select "30"
type input "[DATE] 9:30 AM"
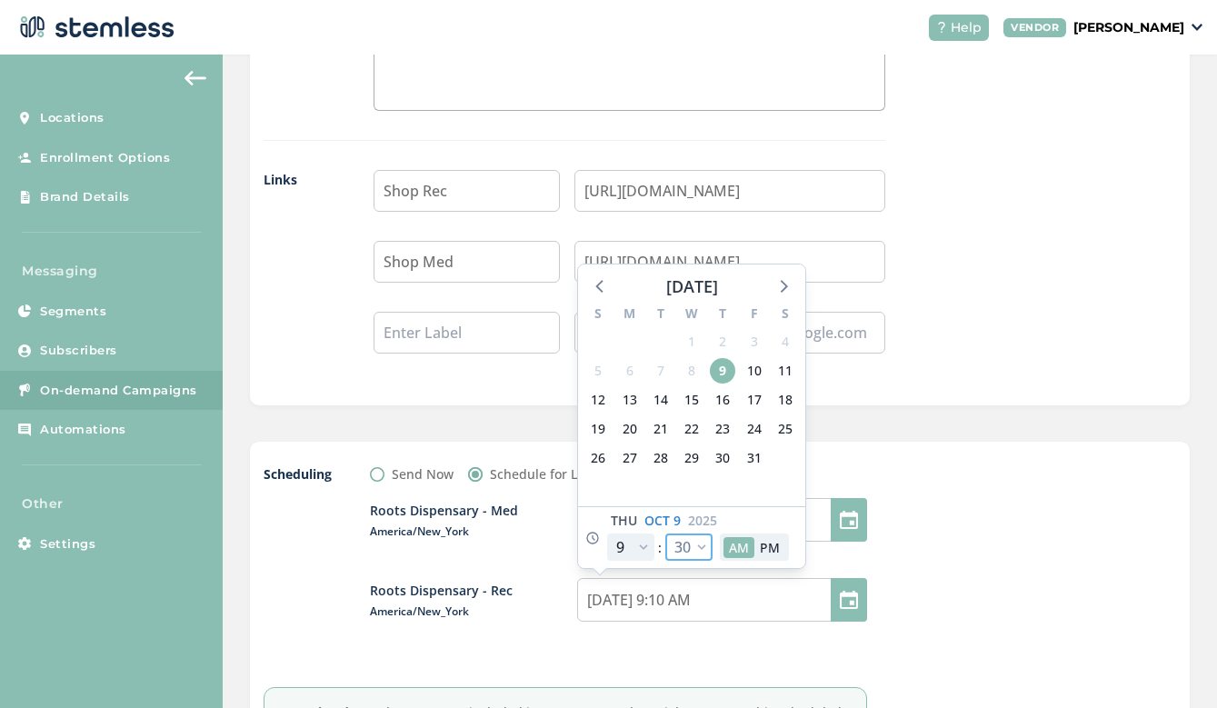
select select "30"
click at [940, 464] on div at bounding box center [1039, 629] width 273 height 330
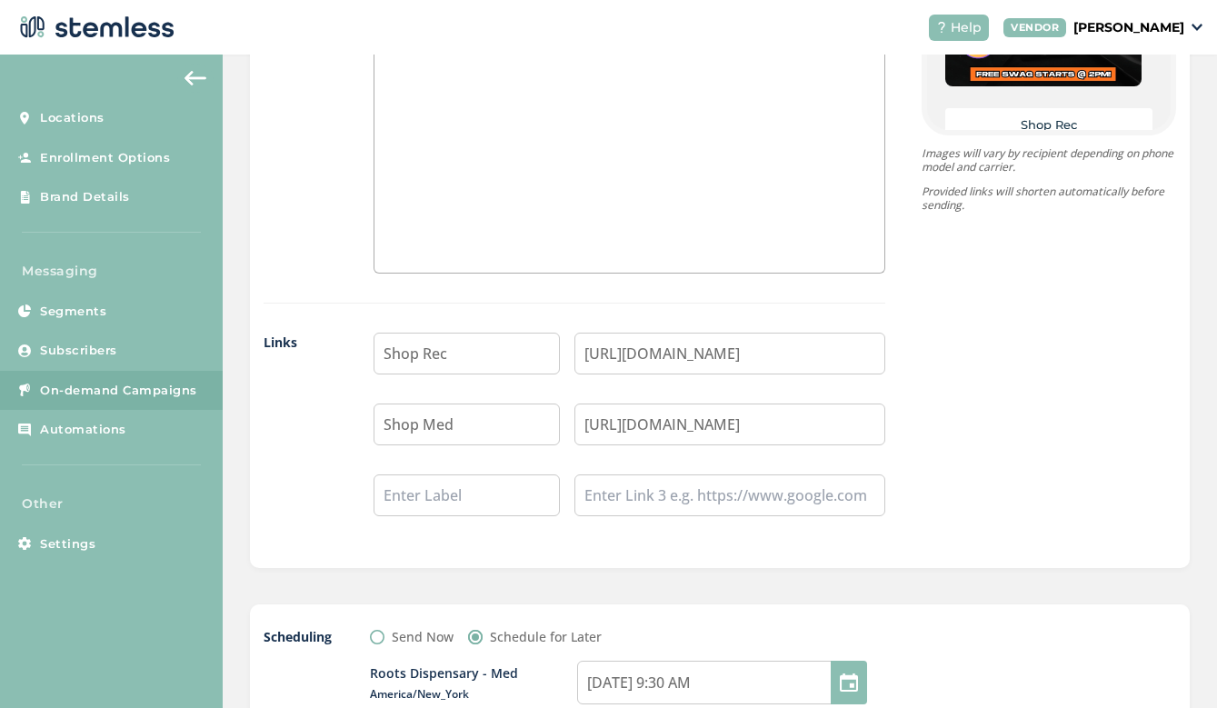
scroll to position [1126, 0]
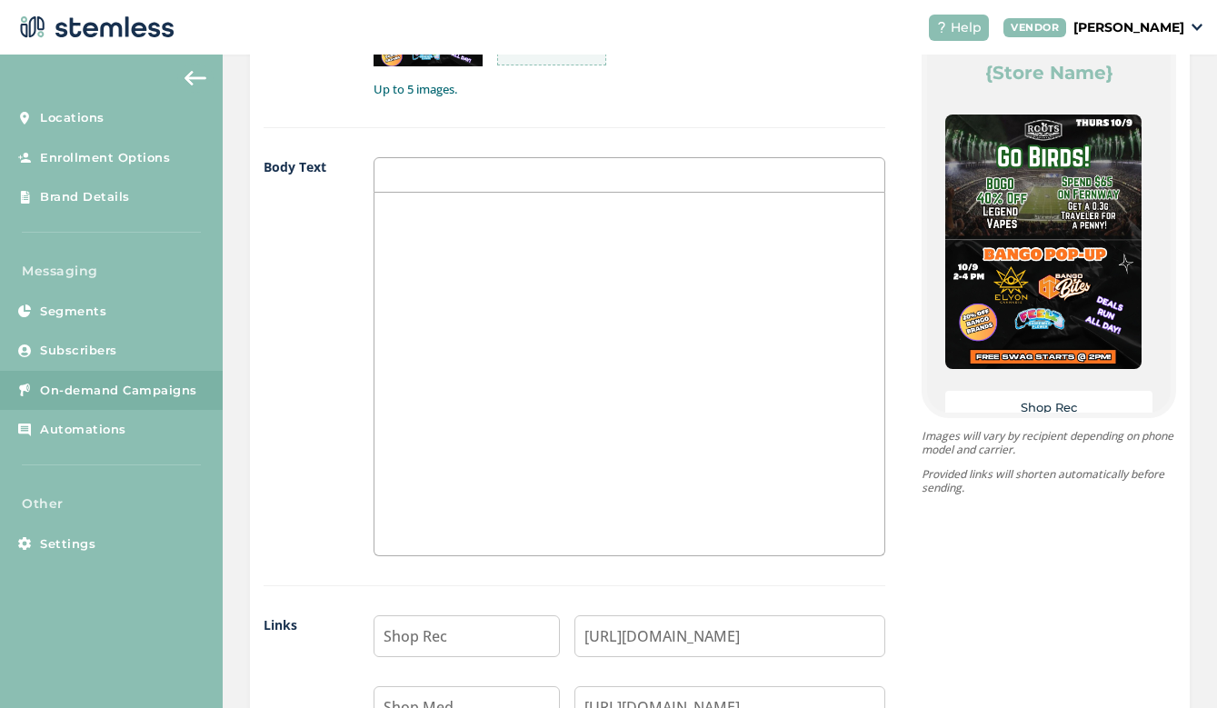
click at [600, 398] on div at bounding box center [629, 374] width 510 height 363
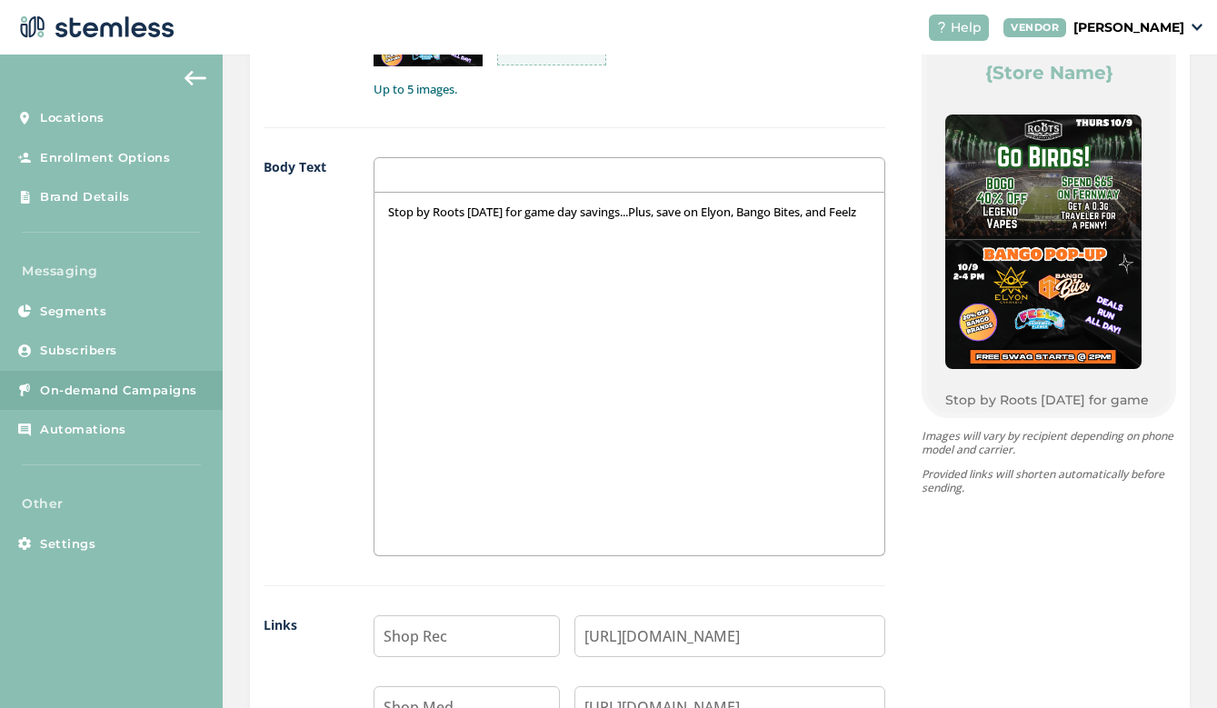
click at [743, 210] on p "Stop by Roots [DATE] for game day savings...Plus, save on Elyon, Bango Bites, a…" at bounding box center [629, 212] width 483 height 16
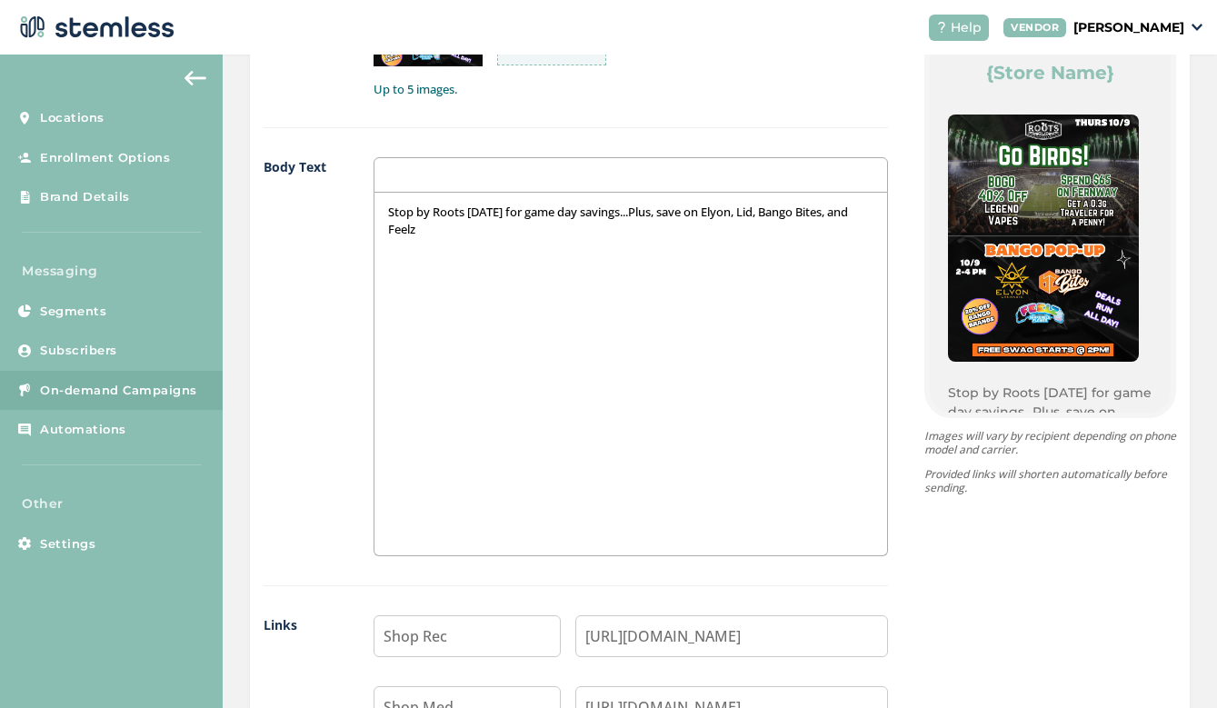
click at [505, 234] on p "Stop by Roots [DATE] for game day savings...Plus, save on Elyon, Lid, Bango Bit…" at bounding box center [630, 221] width 485 height 34
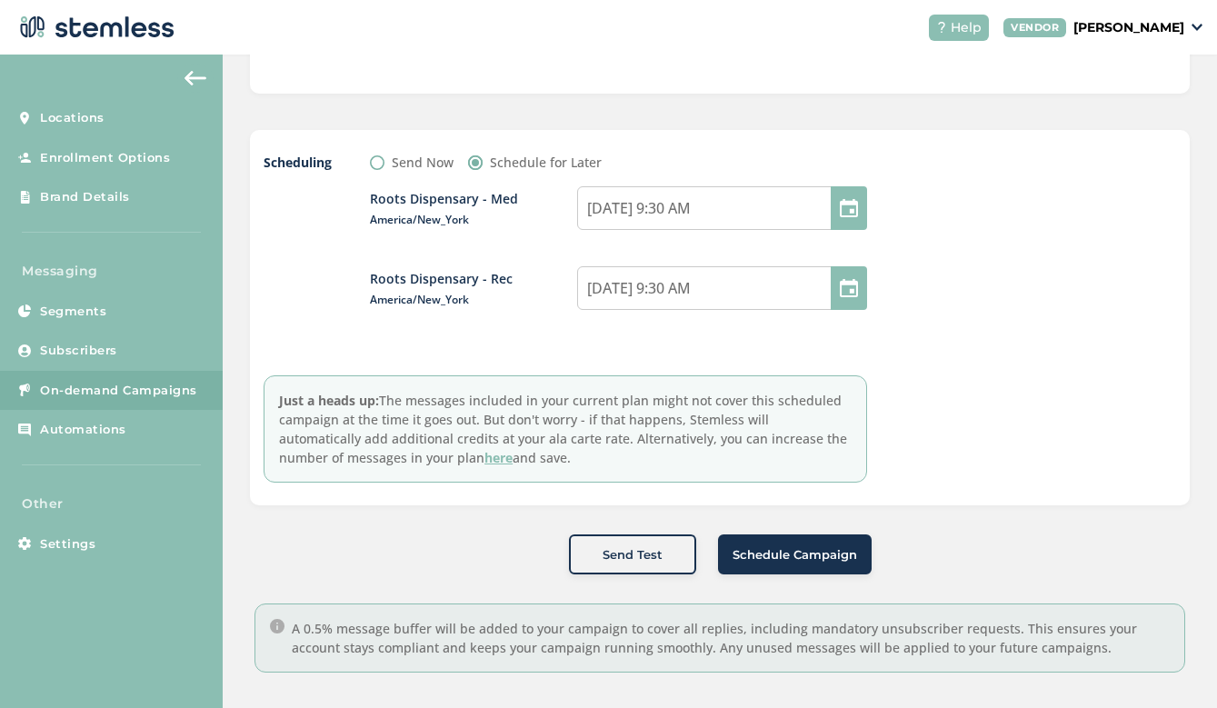
scroll to position [1882, 0]
click at [820, 547] on span "Schedule Campaign" at bounding box center [795, 556] width 125 height 18
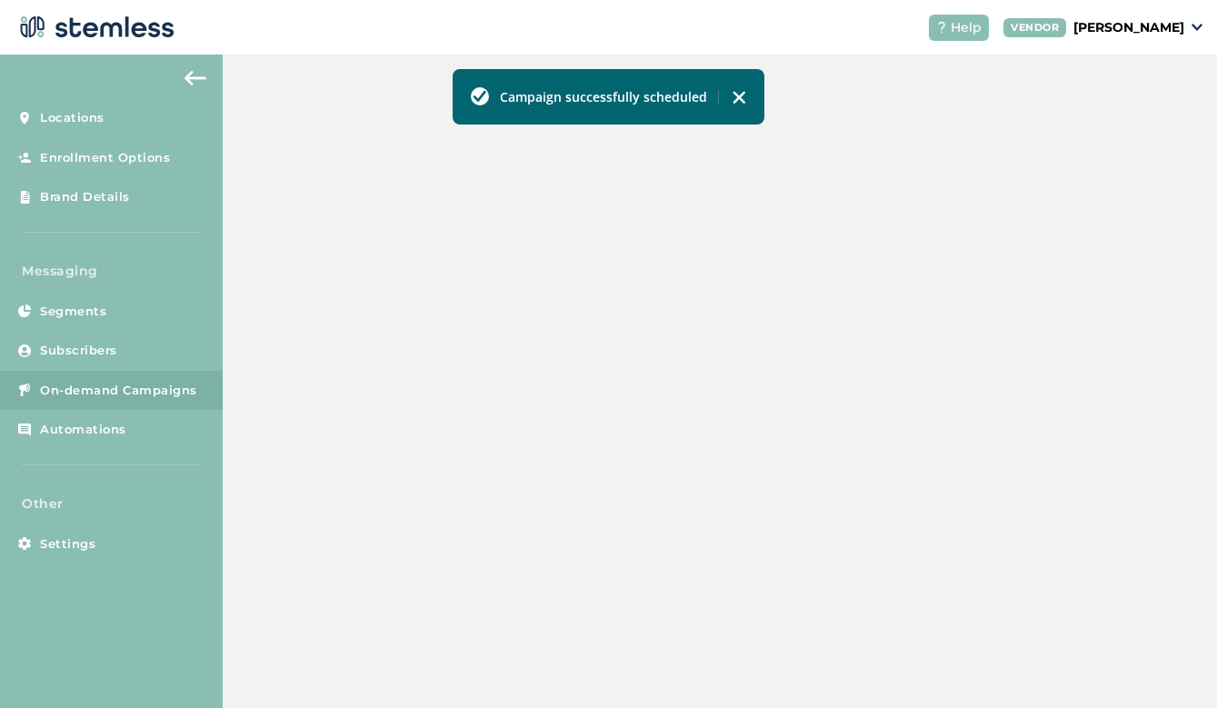
scroll to position [526, 0]
